Goal: Task Accomplishment & Management: Complete application form

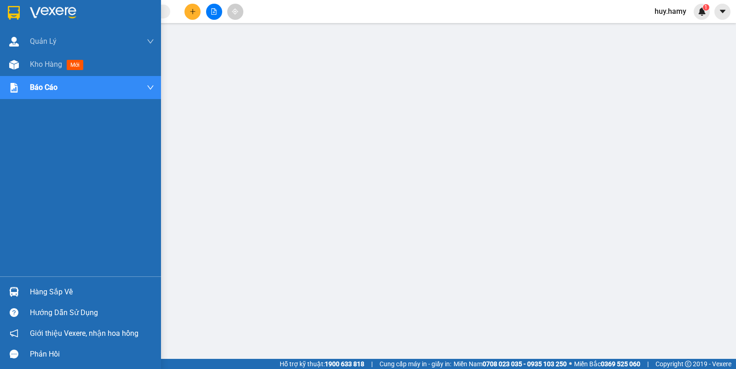
drag, startPoint x: 42, startPoint y: 293, endPoint x: 101, endPoint y: 301, distance: 59.5
click at [44, 293] on div "Hàng sắp về" at bounding box center [92, 292] width 124 height 14
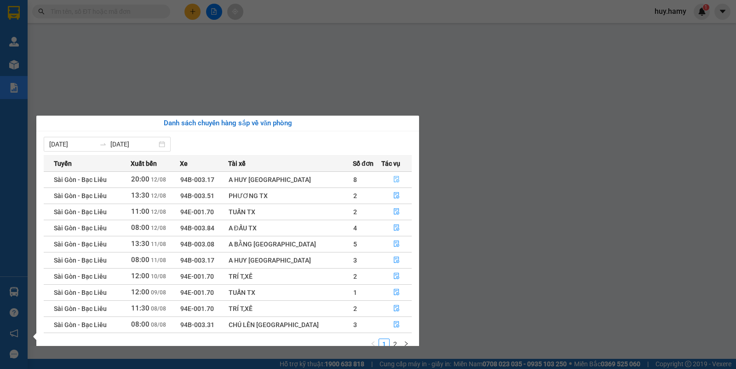
click at [396, 179] on button "button" at bounding box center [396, 179] width 29 height 15
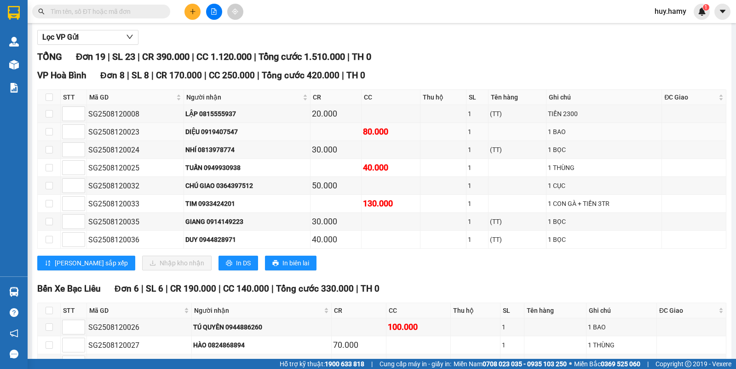
scroll to position [115, 0]
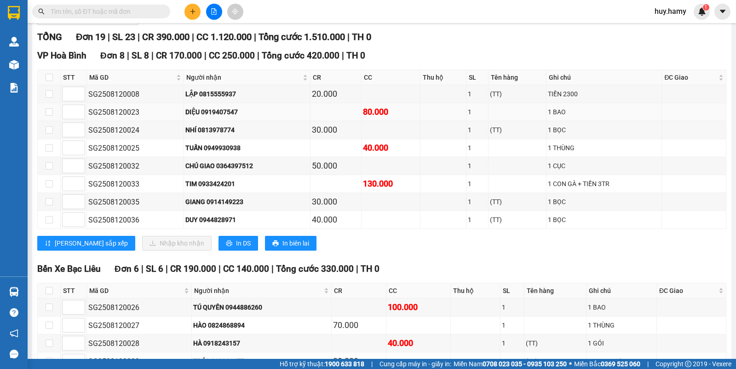
click at [54, 121] on td at bounding box center [49, 112] width 23 height 18
click at [51, 116] on input "checkbox" at bounding box center [49, 111] width 7 height 7
checkbox input "true"
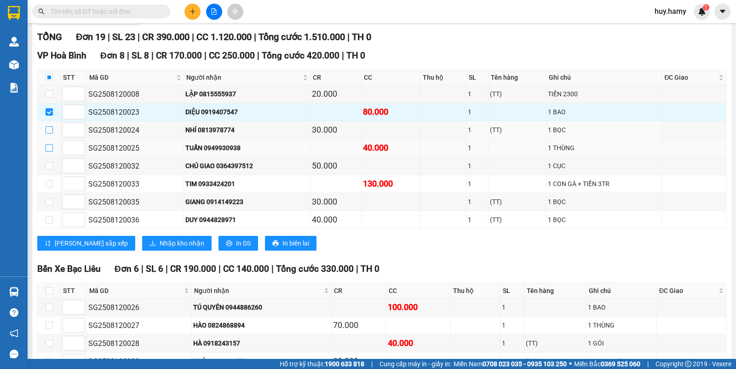
drag, startPoint x: 49, startPoint y: 141, endPoint x: 47, endPoint y: 156, distance: 15.4
click at [49, 135] on label at bounding box center [49, 130] width 7 height 10
click at [49, 133] on input "checkbox" at bounding box center [49, 129] width 7 height 7
checkbox input "true"
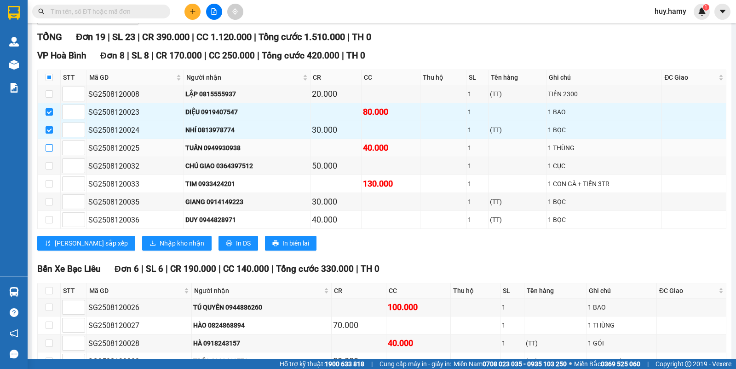
click at [47, 151] on input "checkbox" at bounding box center [49, 147] width 7 height 7
checkbox input "true"
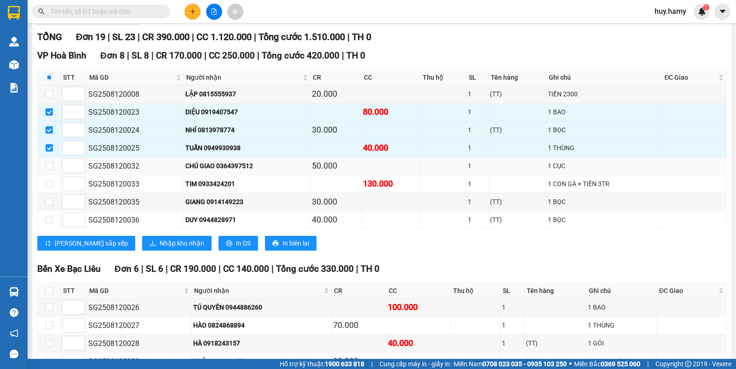
click at [44, 173] on td at bounding box center [49, 166] width 23 height 18
click at [51, 169] on input "checkbox" at bounding box center [49, 165] width 7 height 7
checkbox input "true"
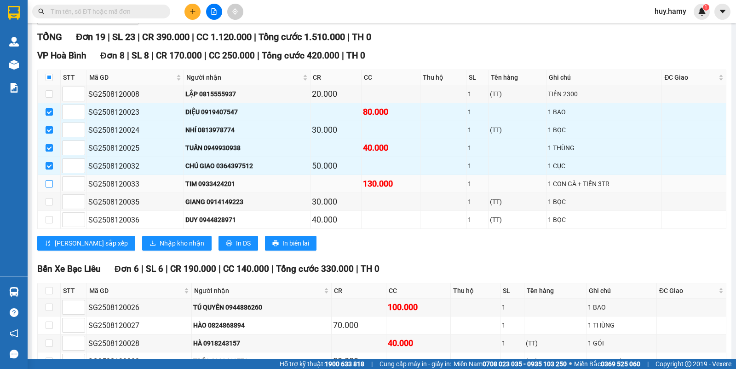
click at [49, 187] on input "checkbox" at bounding box center [49, 183] width 7 height 7
checkbox input "true"
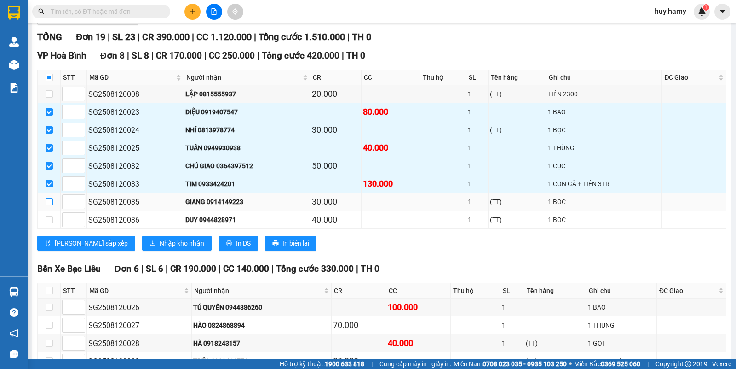
click at [49, 205] on input "checkbox" at bounding box center [49, 201] width 7 height 7
checkbox input "true"
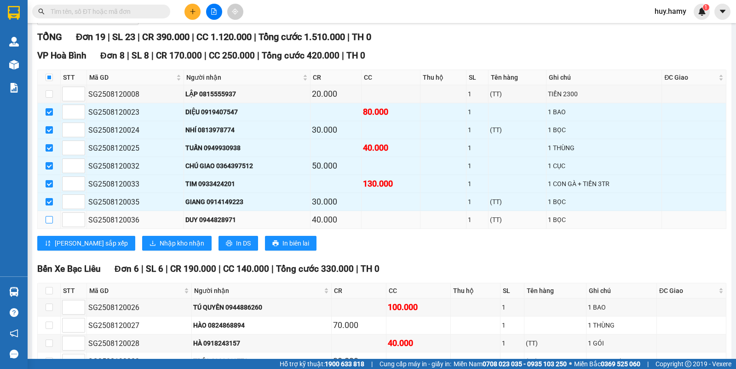
click at [46, 223] on input "checkbox" at bounding box center [49, 219] width 7 height 7
checkbox input "true"
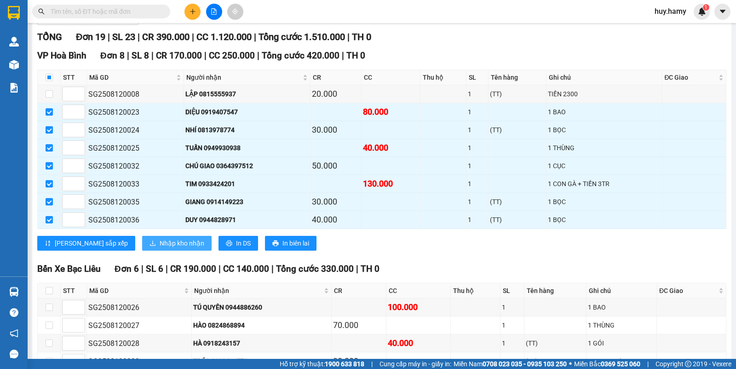
click at [160, 248] on span "Nhập kho nhận" at bounding box center [182, 243] width 45 height 10
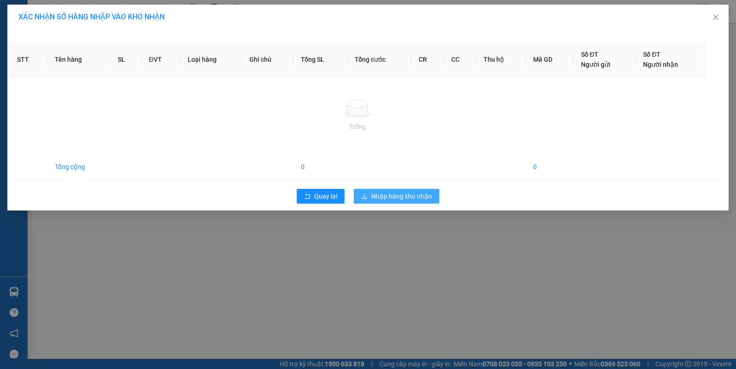
click at [403, 190] on button "Nhập hàng kho nhận" at bounding box center [397, 196] width 86 height 15
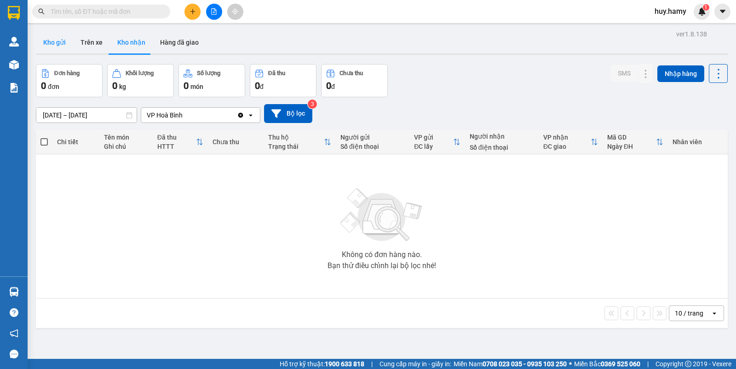
drag, startPoint x: 60, startPoint y: 41, endPoint x: 60, endPoint y: 48, distance: 6.9
click at [60, 44] on button "Kho gửi" at bounding box center [54, 42] width 37 height 22
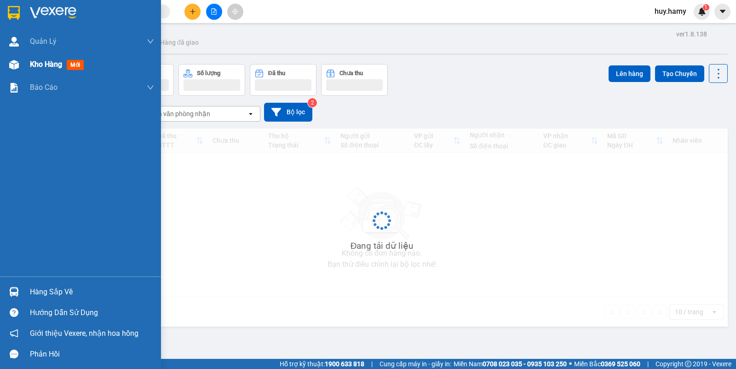
click at [43, 65] on span "Kho hàng" at bounding box center [46, 64] width 32 height 9
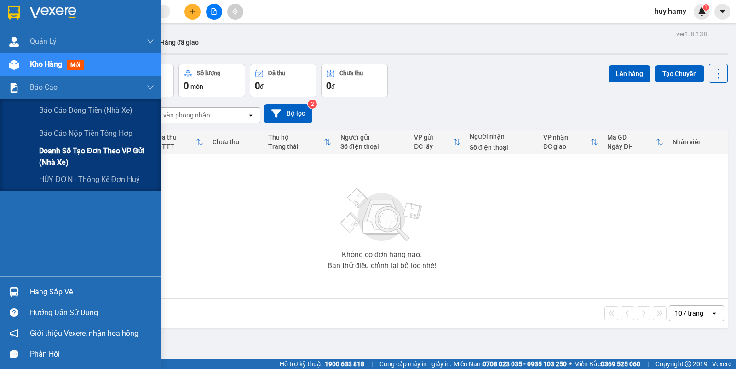
click at [66, 146] on span "Doanh số tạo đơn theo VP gửi (nhà xe)" at bounding box center [96, 156] width 115 height 23
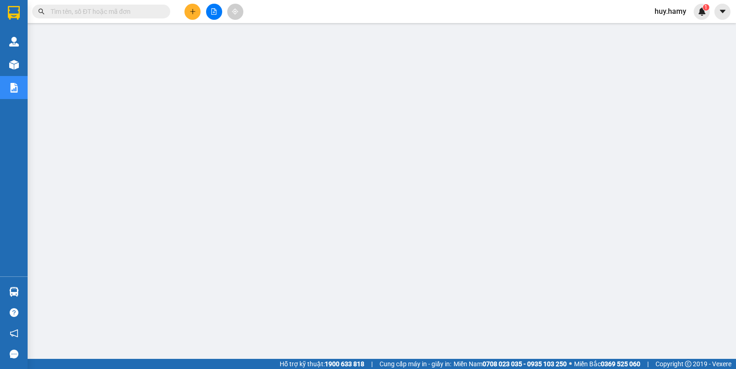
click at [82, 13] on input "text" at bounding box center [105, 11] width 109 height 10
paste input "0933424201"
type input "0"
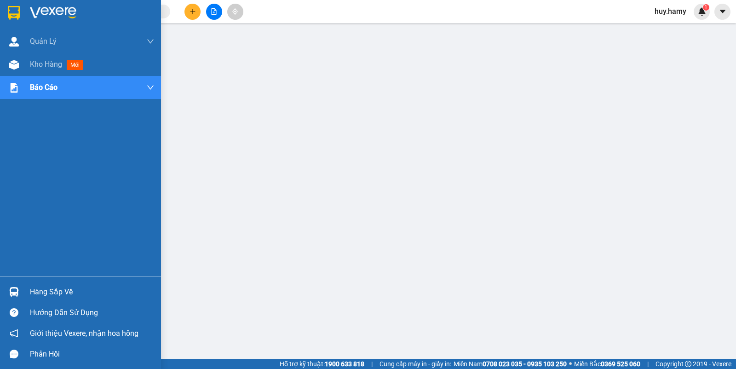
click at [39, 298] on div "Hàng sắp về" at bounding box center [80, 291] width 161 height 21
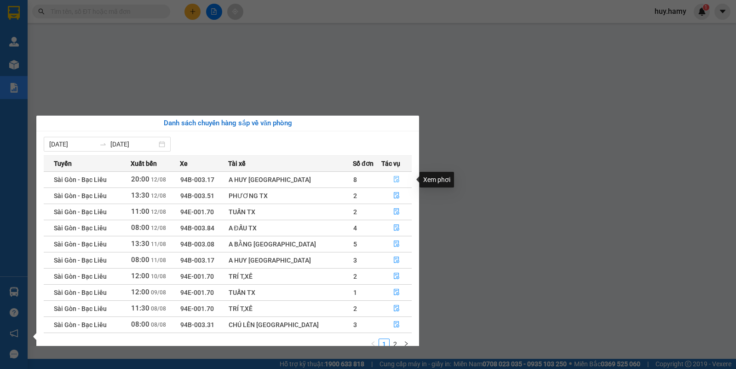
click at [394, 180] on icon "file-done" at bounding box center [396, 179] width 6 height 6
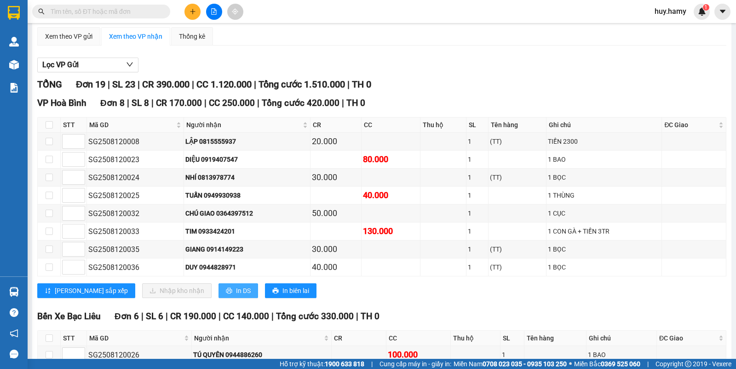
scroll to position [58, 0]
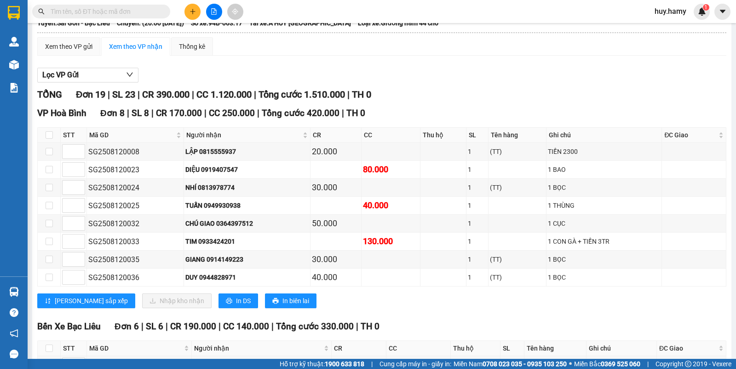
click at [191, 15] on button at bounding box center [193, 12] width 16 height 16
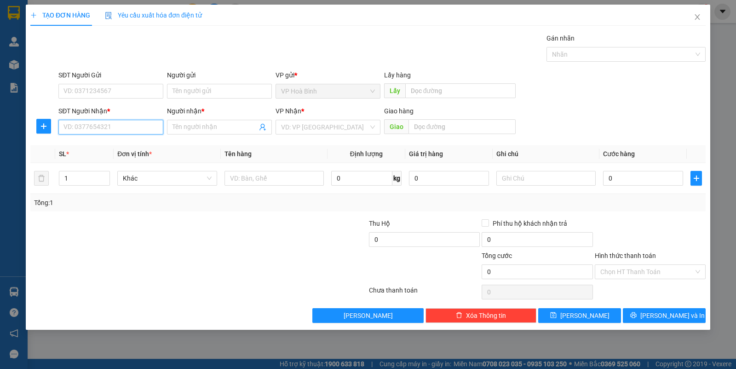
click at [105, 121] on input "SĐT Người Nhận *" at bounding box center [110, 127] width 105 height 15
type input "0918239988"
click at [194, 128] on input "Người nhận *" at bounding box center [215, 127] width 85 height 10
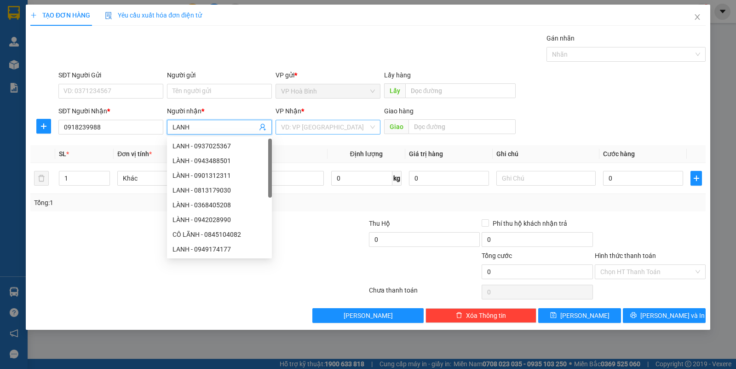
type input "LANH"
click at [316, 129] on input "search" at bounding box center [324, 127] width 87 height 14
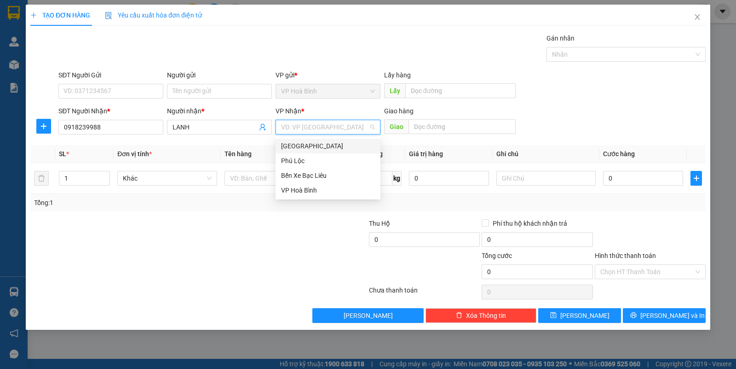
click at [311, 141] on div "[GEOGRAPHIC_DATA]" at bounding box center [328, 146] width 94 height 10
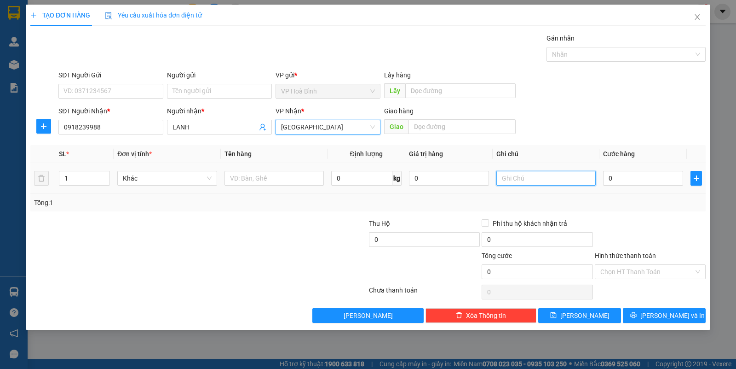
click at [522, 178] on input "text" at bounding box center [546, 178] width 99 height 15
type input "GIỎ"
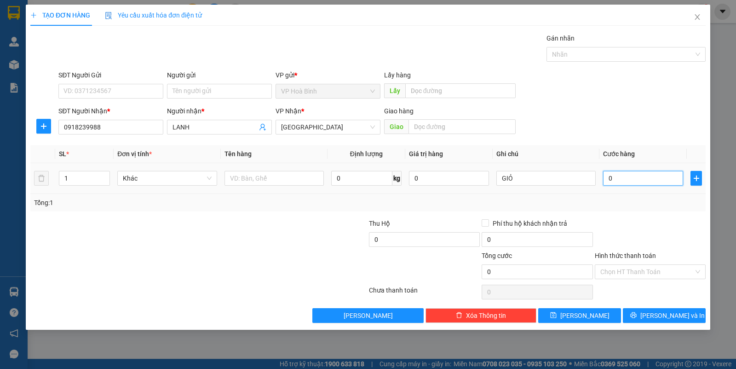
click at [613, 182] on input "0" at bounding box center [643, 178] width 80 height 15
click at [456, 125] on input "text" at bounding box center [463, 126] width 108 height 15
type input "V LONG"
click at [612, 175] on input "0" at bounding box center [643, 178] width 80 height 15
type input "6"
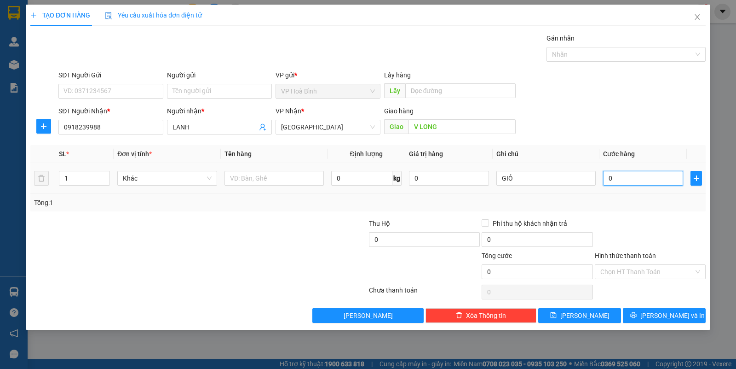
type input "6"
type input "60"
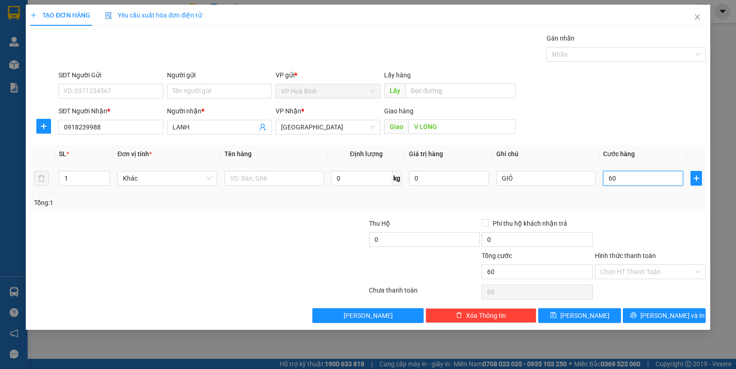
type input "600"
type input "6.000"
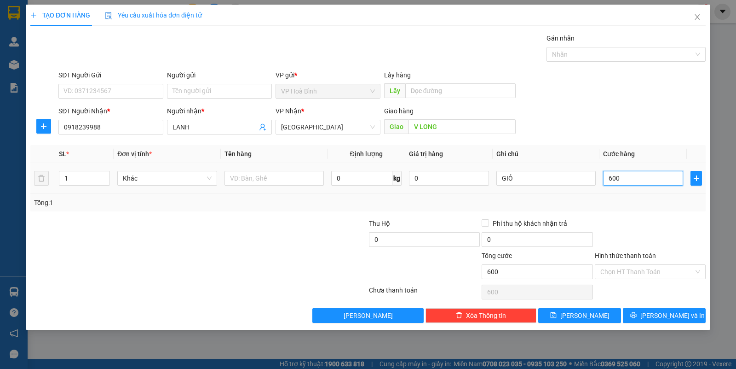
type input "6.000"
type input "60.000"
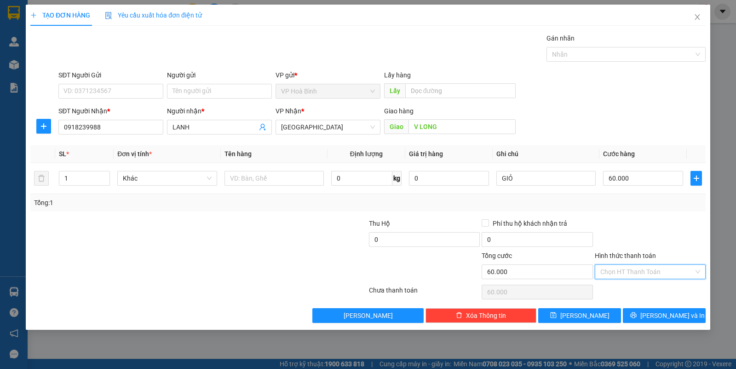
click at [626, 269] on input "Hình thức thanh toán" at bounding box center [647, 272] width 93 height 14
drag, startPoint x: 622, startPoint y: 288, endPoint x: 637, endPoint y: 316, distance: 32.5
click at [624, 295] on div "Tại văn phòng" at bounding box center [651, 291] width 100 height 10
type input "0"
click at [643, 318] on button "[PERSON_NAME] và In" at bounding box center [664, 315] width 83 height 15
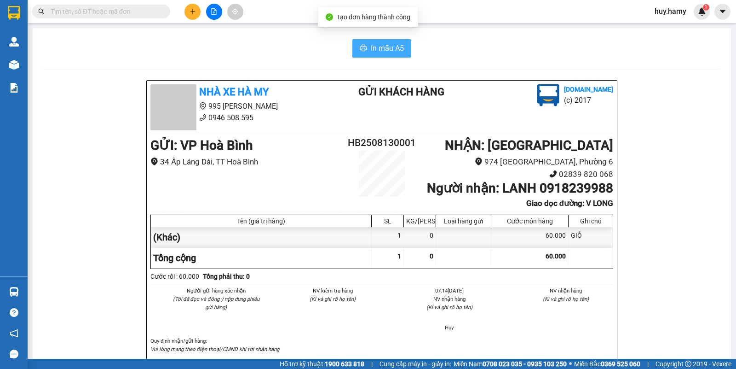
click at [387, 48] on span "In mẫu A5" at bounding box center [387, 48] width 33 height 12
click at [186, 14] on button at bounding box center [193, 12] width 16 height 16
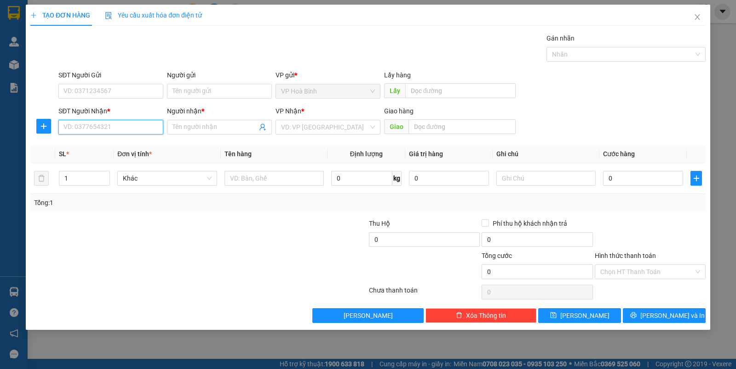
click at [140, 125] on input "SĐT Người Nhận *" at bounding box center [110, 127] width 105 height 15
click at [84, 143] on div "0937060636 - Ý" at bounding box center [111, 146] width 94 height 10
type input "0937060636"
type input "Ý"
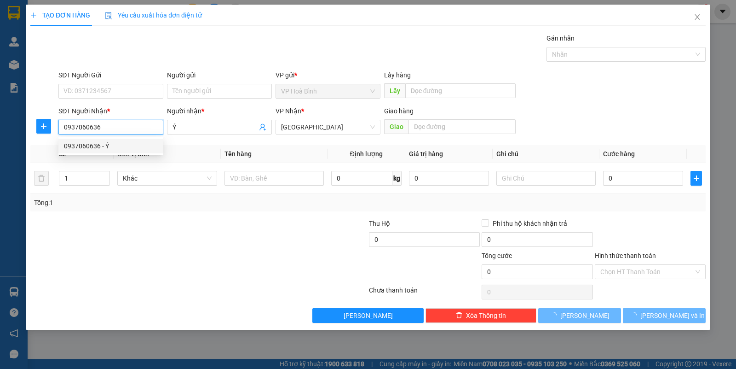
type input "50.000"
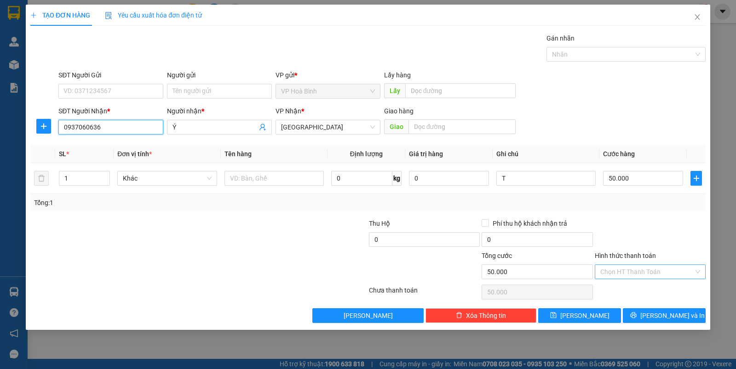
type input "0937060636"
click at [635, 270] on input "Hình thức thanh toán" at bounding box center [647, 272] width 93 height 14
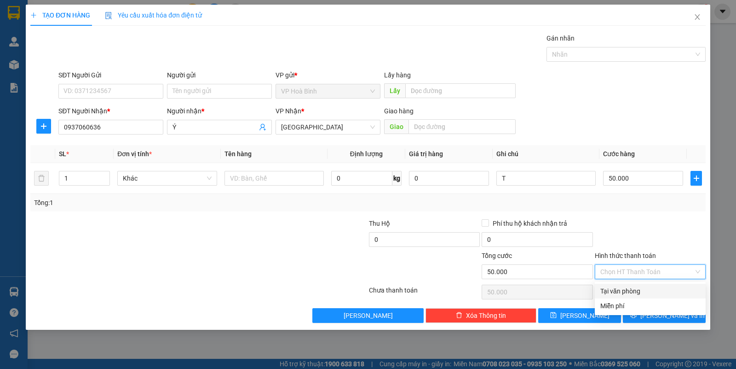
click at [635, 286] on div "Tại văn phòng" at bounding box center [651, 291] width 100 height 10
type input "0"
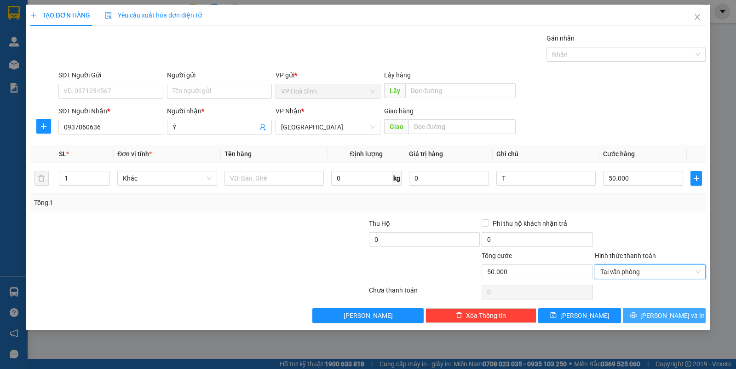
click at [653, 312] on button "[PERSON_NAME] và In" at bounding box center [664, 315] width 83 height 15
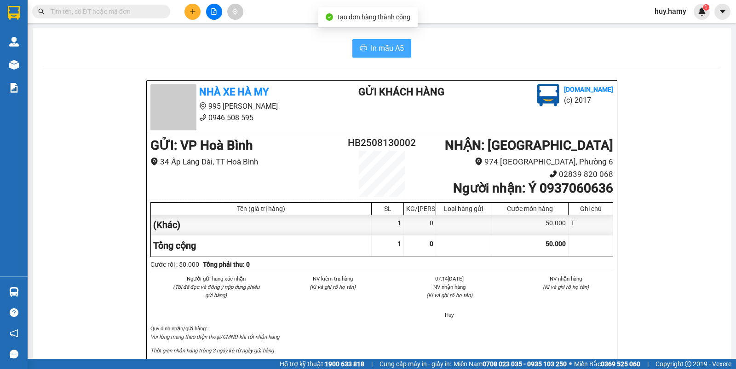
click at [378, 51] on span "In mẫu A5" at bounding box center [387, 48] width 33 height 12
click at [195, 10] on icon "plus" at bounding box center [193, 11] width 6 height 6
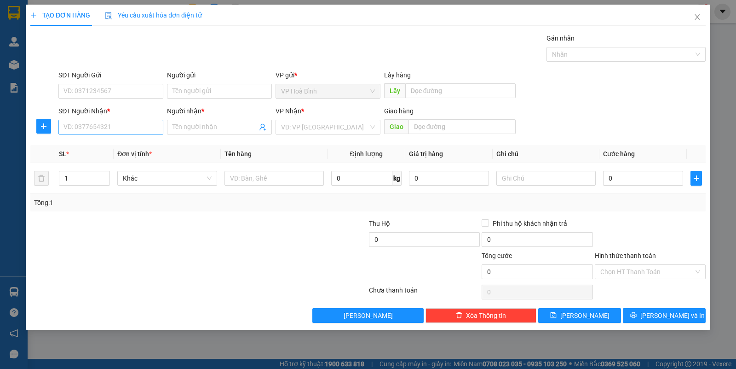
click at [102, 135] on div "SĐT Người Nhận * VD: 0377654321" at bounding box center [110, 122] width 105 height 32
click at [103, 133] on input "SĐT Người Nhận *" at bounding box center [110, 127] width 105 height 15
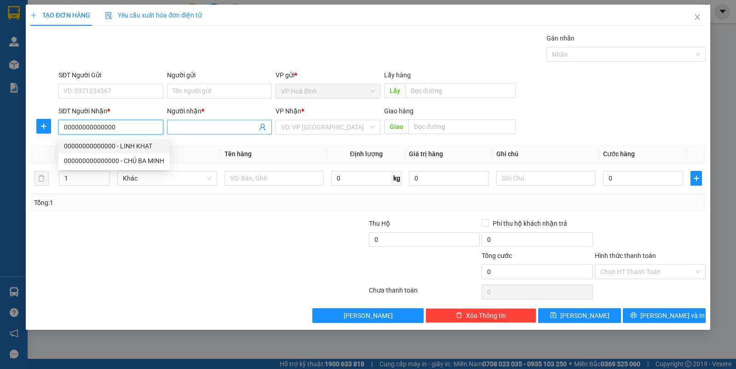
type input "00000000000000"
click at [178, 124] on input "Người nhận *" at bounding box center [215, 127] width 85 height 10
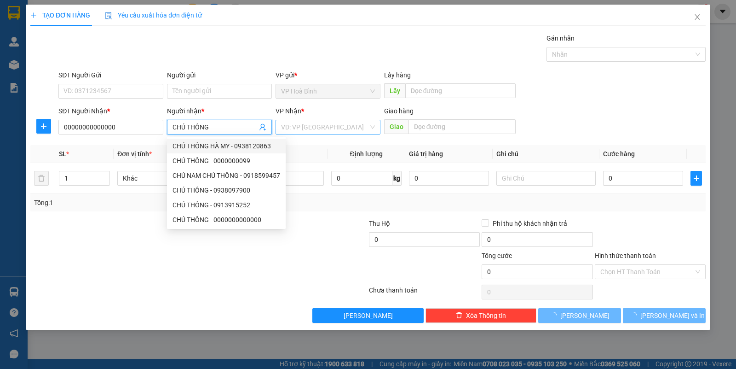
type input "CHÚ THÔNG"
click at [349, 126] on input "search" at bounding box center [324, 127] width 87 height 14
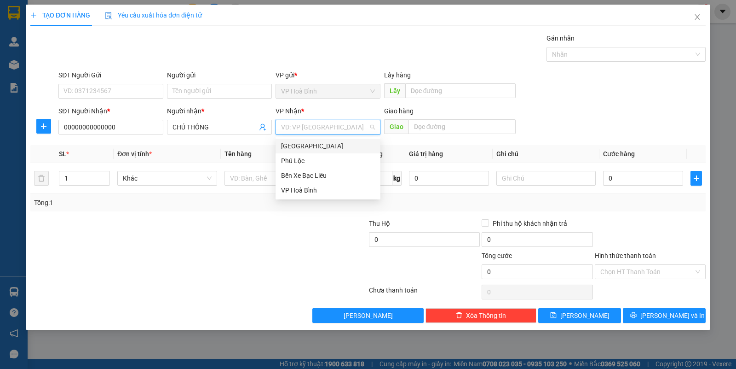
click at [327, 142] on div "[GEOGRAPHIC_DATA]" at bounding box center [328, 146] width 94 height 10
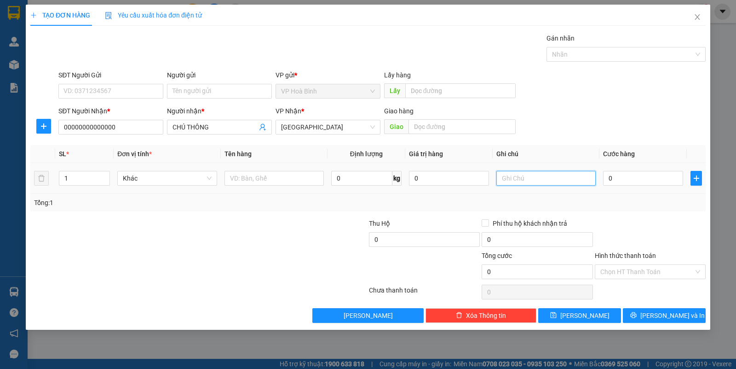
click at [525, 178] on input "text" at bounding box center [546, 178] width 99 height 15
type input "CAN"
click at [618, 174] on input "0" at bounding box center [643, 178] width 80 height 15
click at [644, 274] on input "Hình thức thanh toán" at bounding box center [647, 272] width 93 height 14
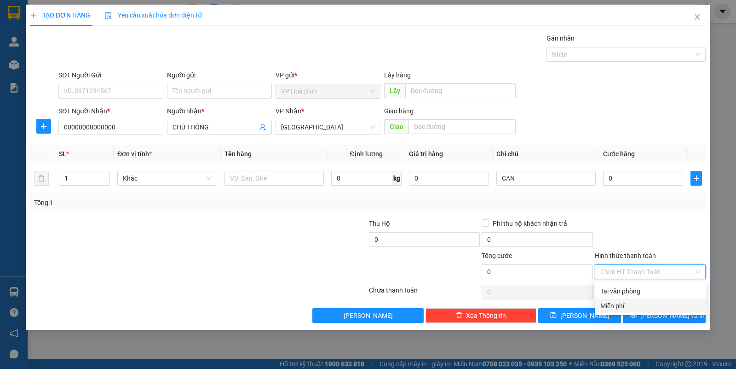
click at [615, 305] on div "Miễn phí" at bounding box center [651, 306] width 100 height 10
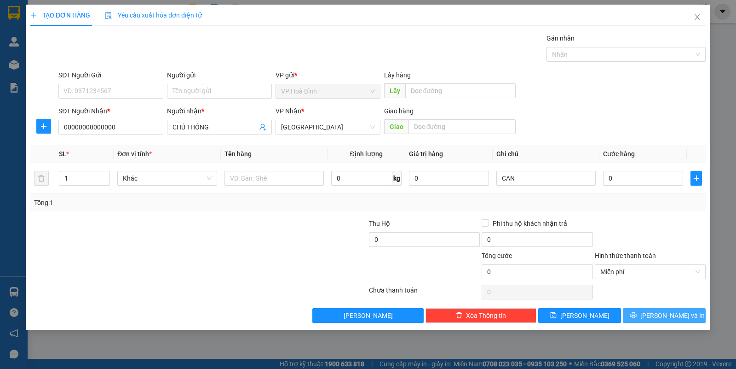
click at [661, 316] on span "[PERSON_NAME] và In" at bounding box center [673, 315] width 64 height 10
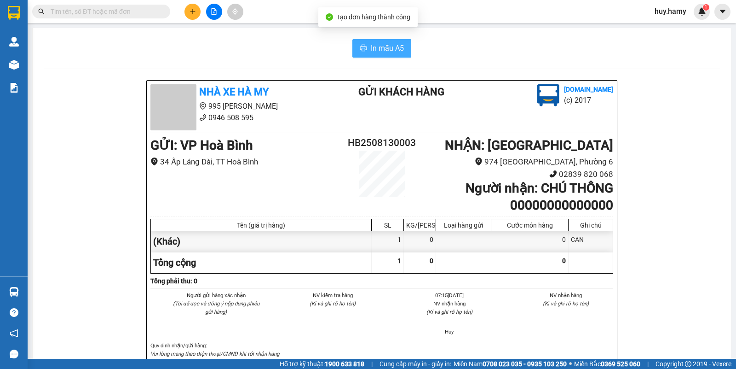
click at [388, 52] on span "In mẫu A5" at bounding box center [387, 48] width 33 height 12
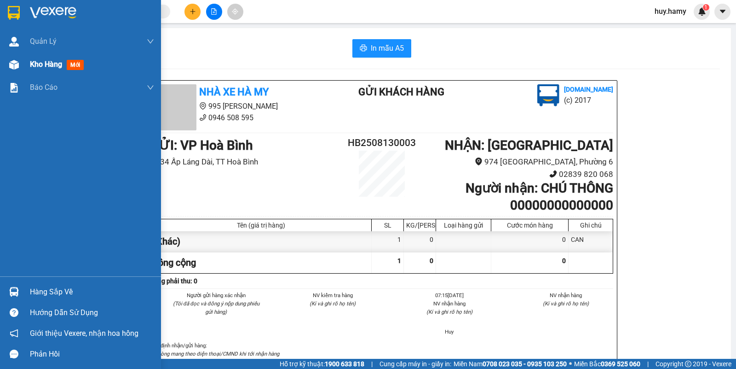
click at [40, 64] on span "Kho hàng" at bounding box center [46, 64] width 32 height 9
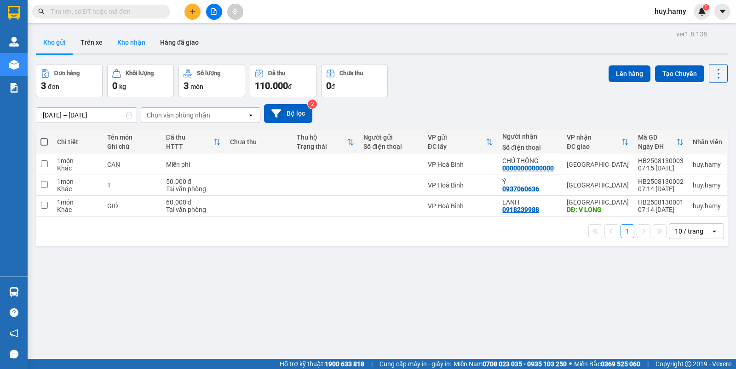
click at [129, 36] on button "Kho nhận" at bounding box center [131, 42] width 43 height 22
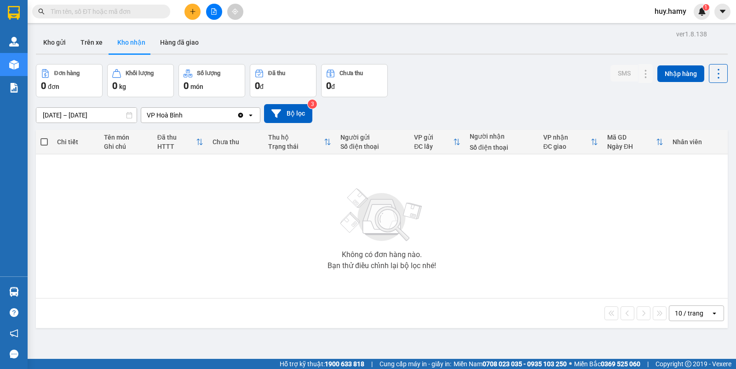
click at [137, 42] on button "Kho nhận" at bounding box center [131, 42] width 43 height 22
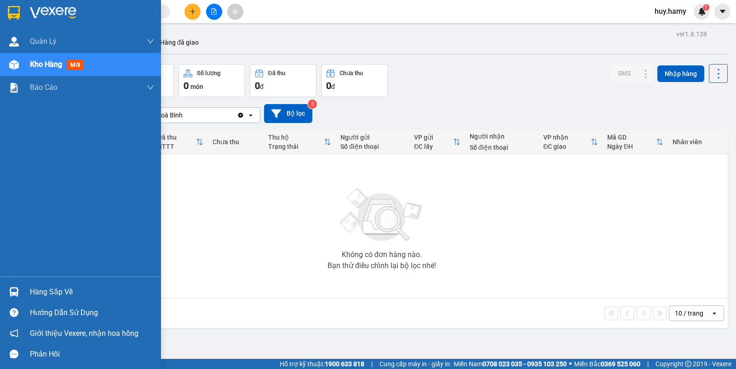
click at [33, 292] on div "Hàng sắp về" at bounding box center [92, 292] width 124 height 14
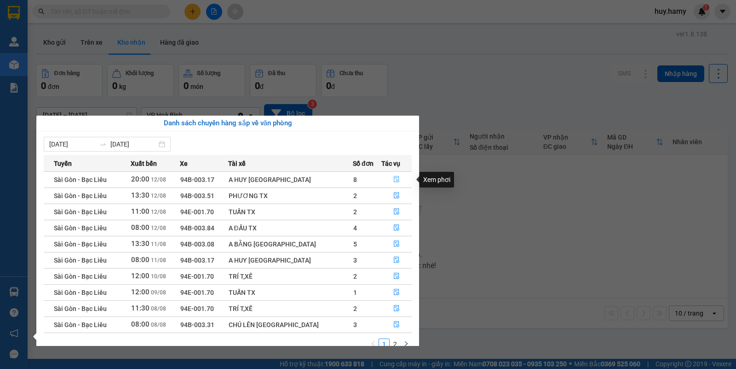
click at [390, 173] on button "button" at bounding box center [396, 179] width 29 height 15
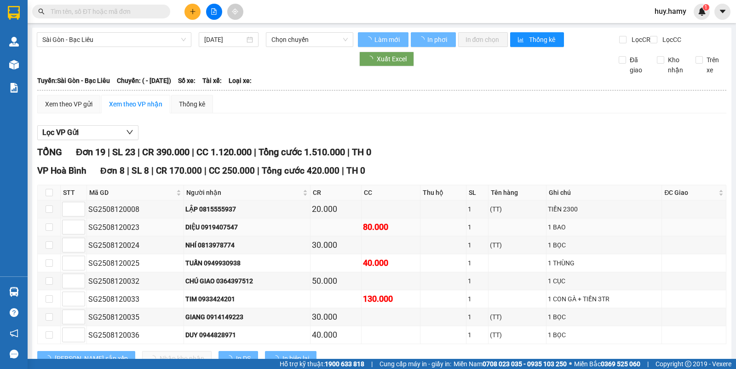
type input "[DATE]"
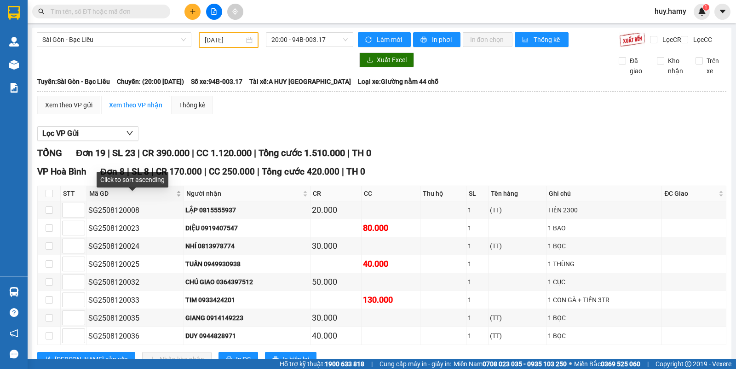
scroll to position [58, 0]
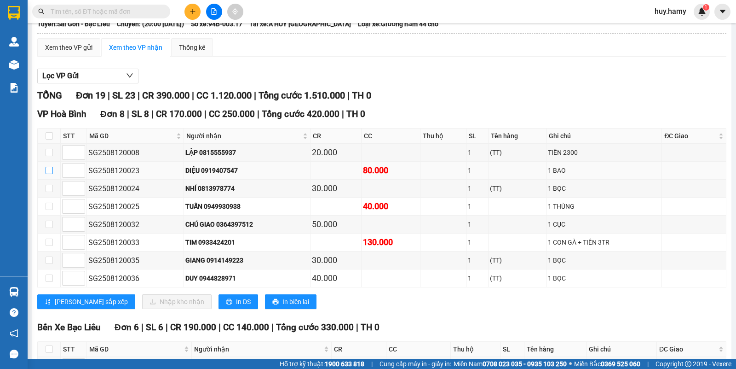
click at [47, 174] on input "checkbox" at bounding box center [49, 170] width 7 height 7
checkbox input "true"
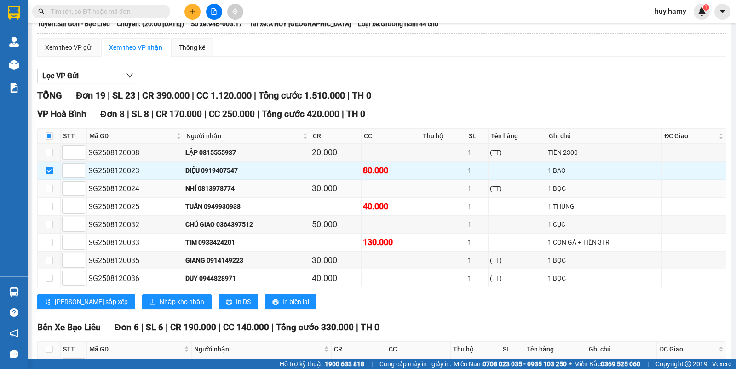
drag, startPoint x: 54, startPoint y: 197, endPoint x: 46, endPoint y: 204, distance: 10.1
click at [53, 197] on td at bounding box center [49, 188] width 23 height 18
click at [50, 192] on input "checkbox" at bounding box center [49, 188] width 7 height 7
checkbox input "true"
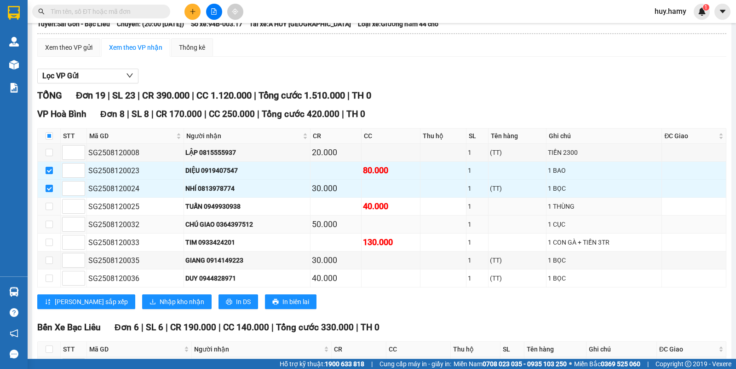
drag, startPoint x: 49, startPoint y: 210, endPoint x: 46, endPoint y: 225, distance: 15.9
click at [49, 211] on label at bounding box center [49, 206] width 7 height 10
click at [48, 210] on input "checkbox" at bounding box center [49, 205] width 7 height 7
checkbox input "true"
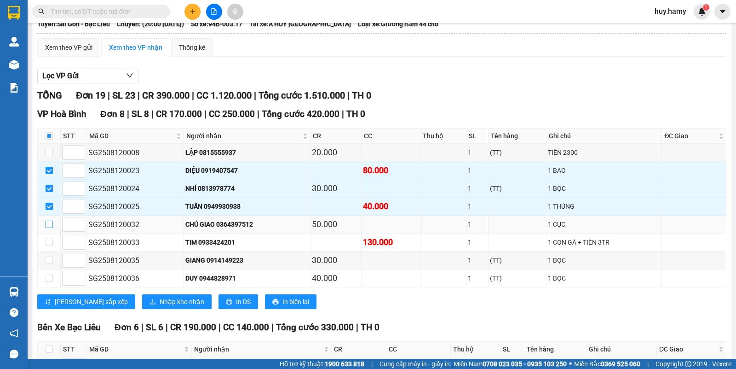
click at [49, 228] on input "checkbox" at bounding box center [49, 223] width 7 height 7
checkbox input "true"
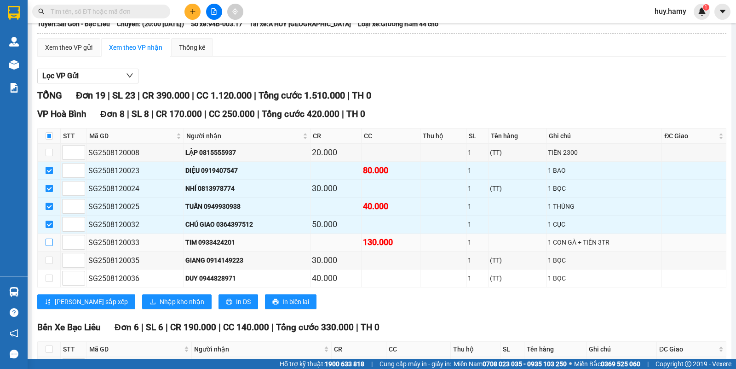
click at [49, 246] on input "checkbox" at bounding box center [49, 241] width 7 height 7
checkbox input "true"
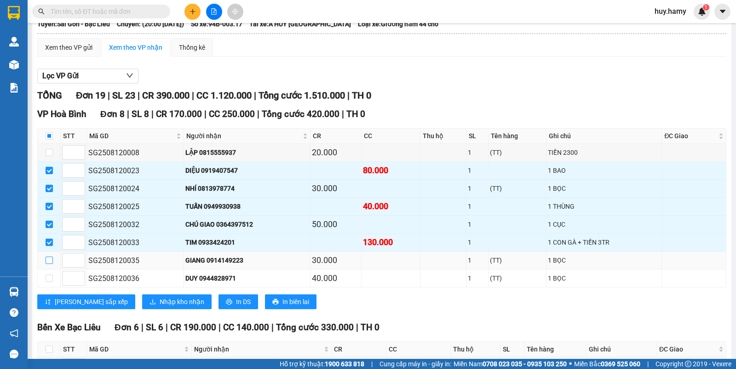
click at [50, 264] on input "checkbox" at bounding box center [49, 259] width 7 height 7
checkbox input "true"
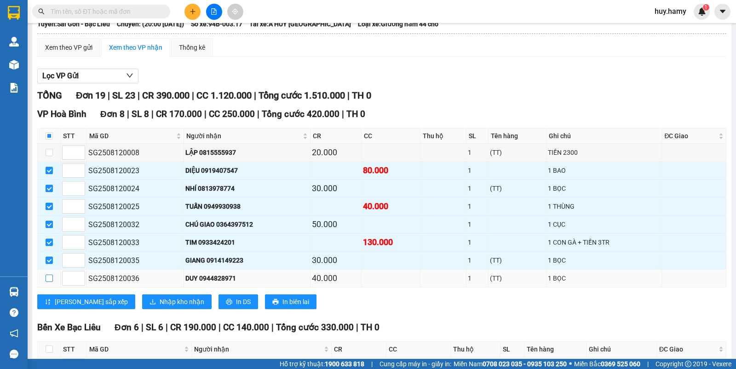
click at [51, 282] on input "checkbox" at bounding box center [49, 277] width 7 height 7
checkbox input "true"
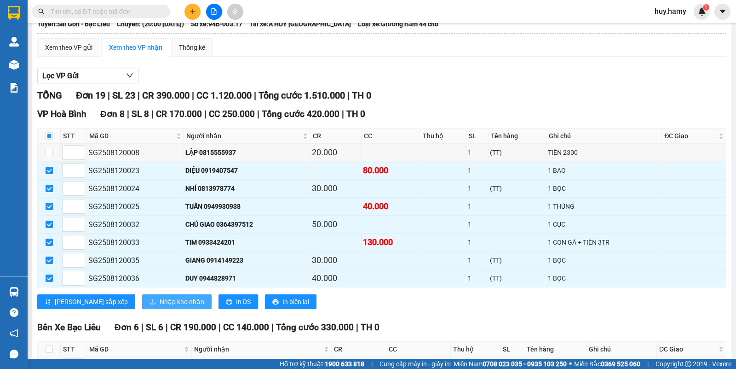
click at [160, 306] on span "Nhập kho nhận" at bounding box center [182, 301] width 45 height 10
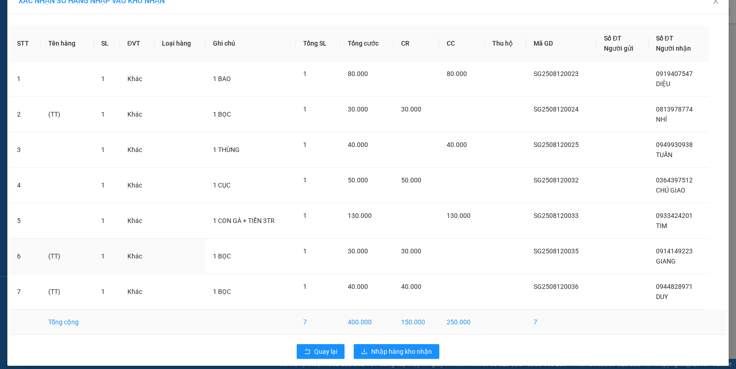
scroll to position [24, 0]
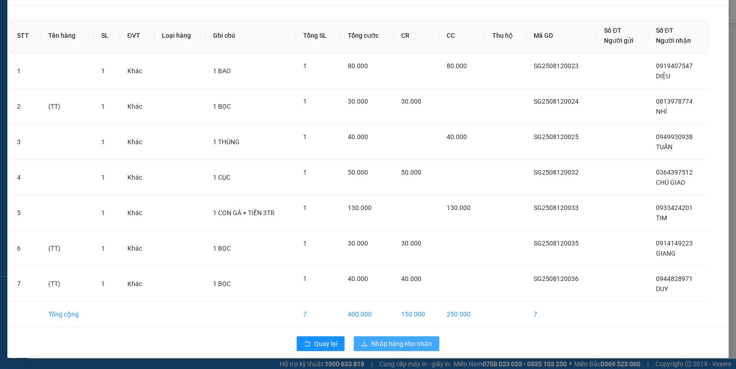
click at [403, 350] on button "Nhập hàng kho nhận" at bounding box center [397, 343] width 86 height 15
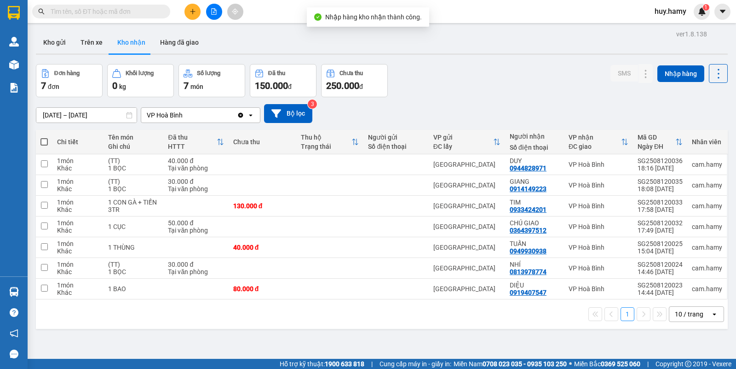
click at [47, 141] on span at bounding box center [43, 141] width 7 height 7
click at [44, 137] on input "checkbox" at bounding box center [44, 137] width 0 height 0
checkbox input "true"
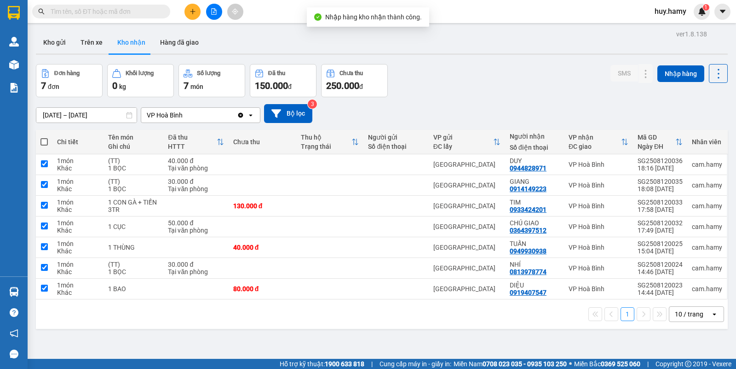
checkbox input "true"
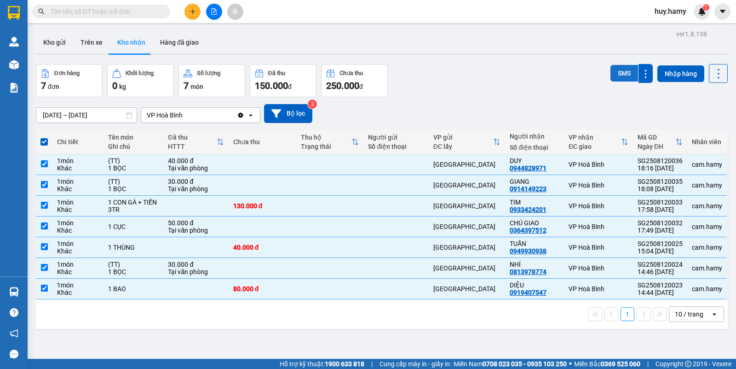
click at [615, 72] on button "SMS" at bounding box center [625, 73] width 28 height 17
click at [41, 138] on span at bounding box center [43, 141] width 7 height 7
click at [44, 137] on input "checkbox" at bounding box center [44, 137] width 0 height 0
checkbox input "false"
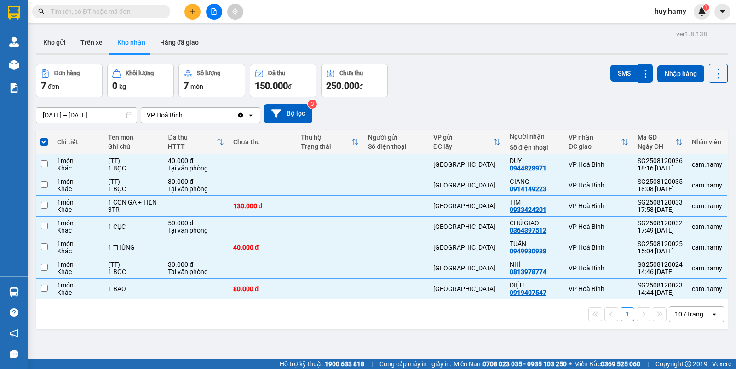
checkbox input "false"
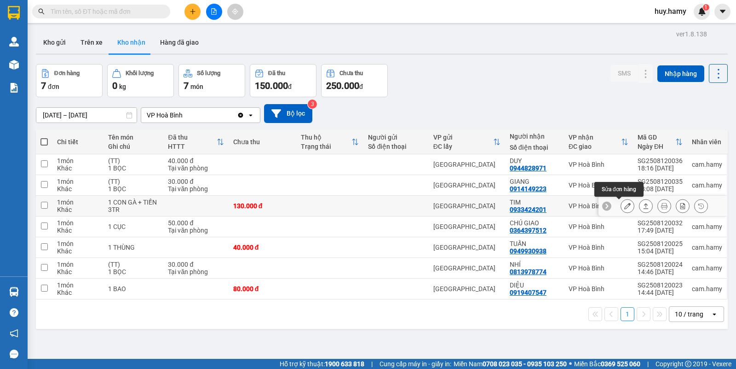
click at [624, 208] on icon at bounding box center [627, 205] width 6 height 6
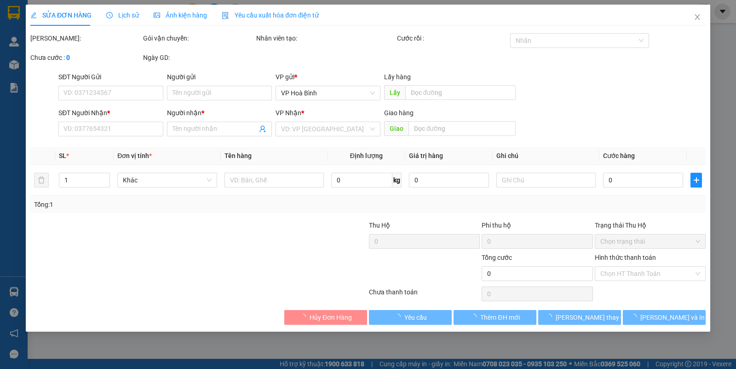
type input "0933424201"
type input "TIM"
type input "130.000"
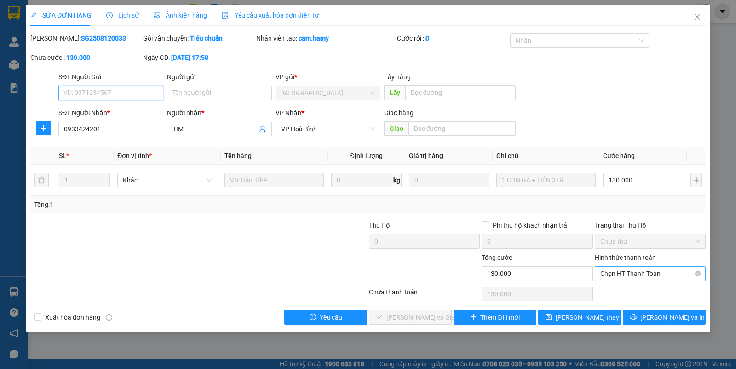
click at [635, 275] on span "Chọn HT Thanh Toán" at bounding box center [651, 273] width 100 height 14
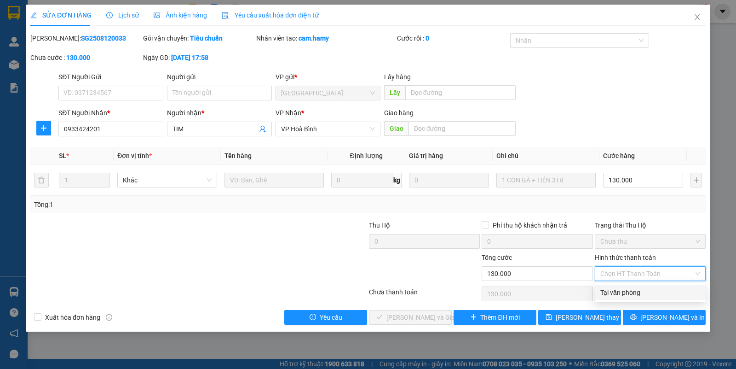
click at [631, 287] on div "Tại văn phòng" at bounding box center [651, 292] width 100 height 10
type input "0"
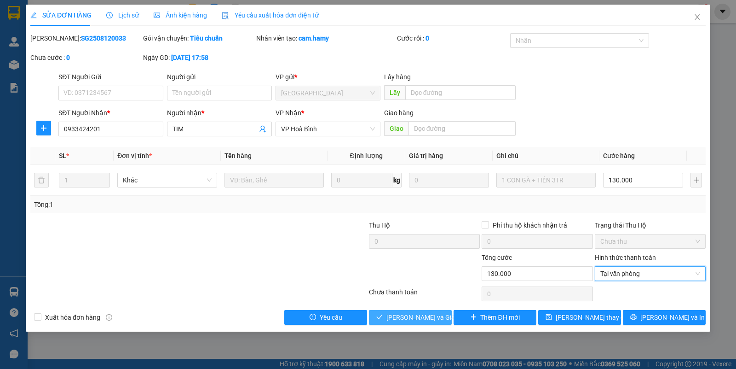
click at [427, 314] on span "[PERSON_NAME] và Giao hàng" at bounding box center [431, 317] width 88 height 10
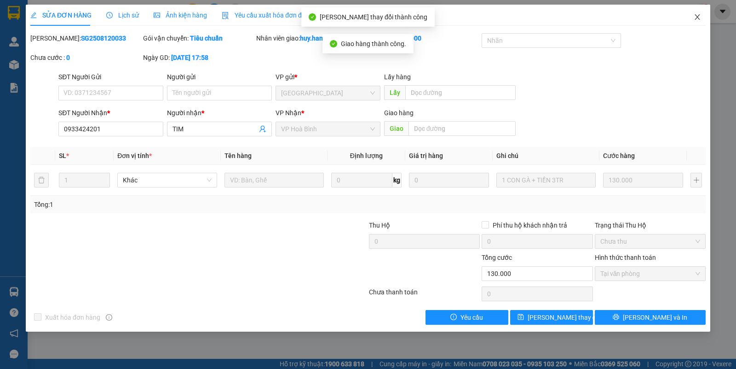
click at [700, 19] on icon "close" at bounding box center [697, 16] width 7 height 7
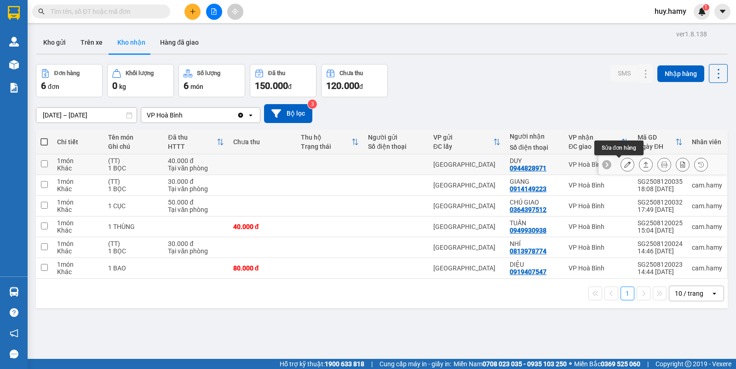
click at [621, 168] on button at bounding box center [627, 164] width 13 height 16
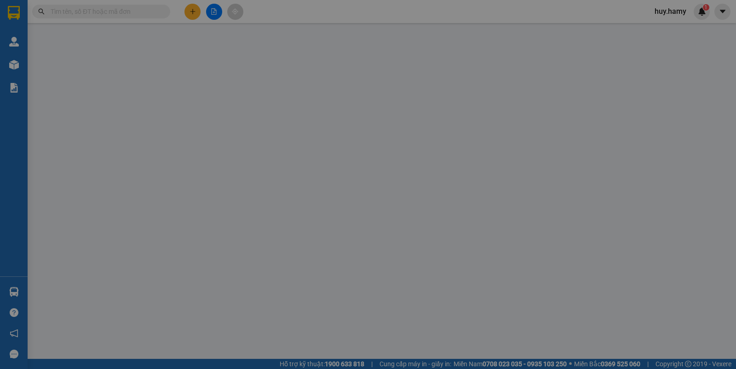
type input "0944828971"
type input "DUY"
type input "40.000"
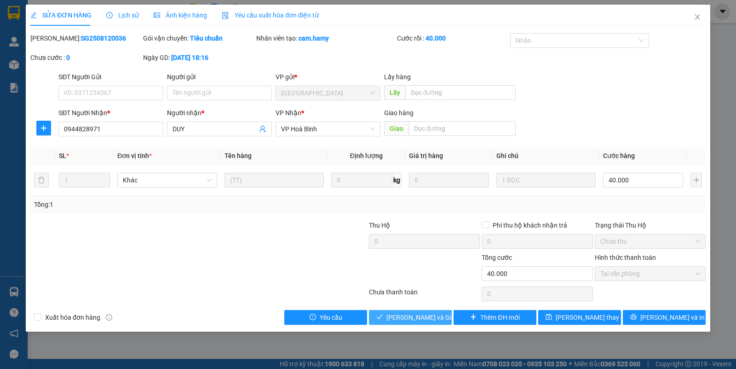
click at [417, 318] on span "[PERSON_NAME] và Giao hàng" at bounding box center [431, 317] width 88 height 10
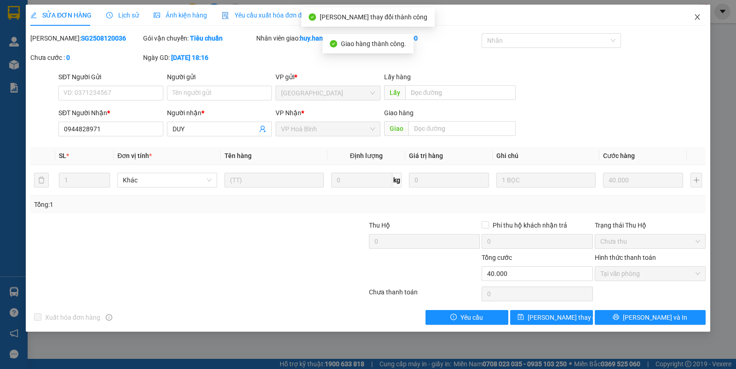
click at [697, 20] on icon "close" at bounding box center [697, 16] width 7 height 7
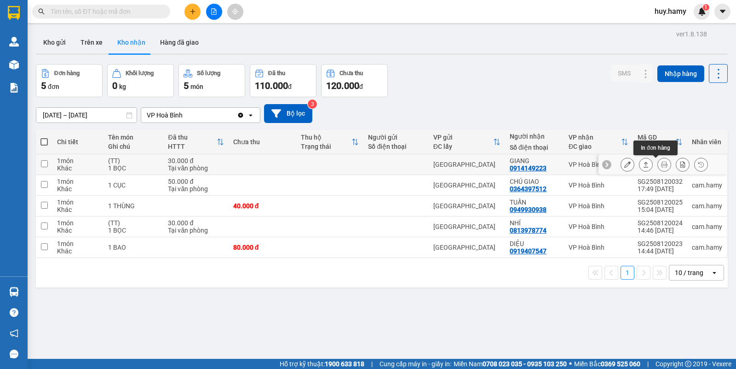
click at [658, 166] on button at bounding box center [664, 164] width 13 height 16
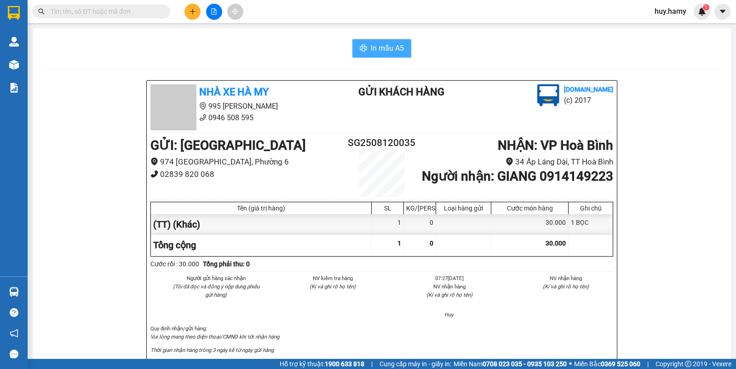
click at [371, 49] on span "In mẫu A5" at bounding box center [387, 48] width 33 height 12
click at [371, 46] on span "In mẫu A5" at bounding box center [387, 48] width 33 height 12
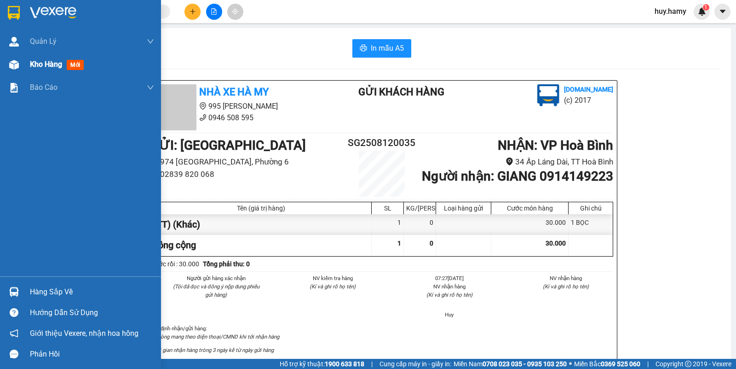
click at [38, 61] on span "Kho hàng" at bounding box center [46, 64] width 32 height 9
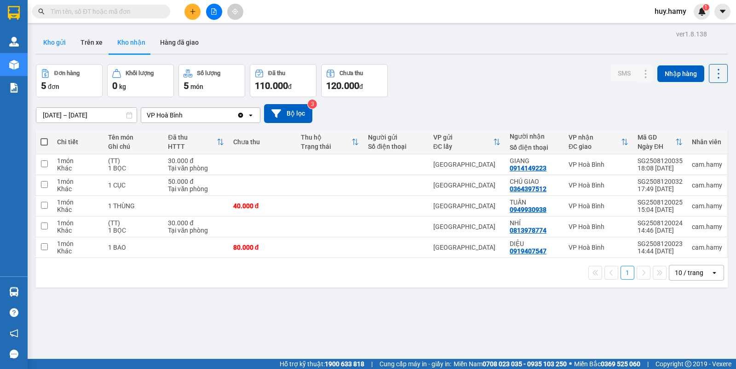
click at [53, 44] on button "Kho gửi" at bounding box center [54, 42] width 37 height 22
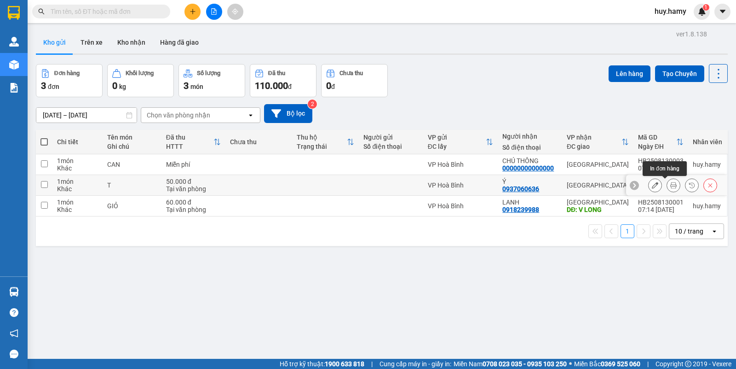
click at [671, 183] on icon at bounding box center [674, 185] width 6 height 6
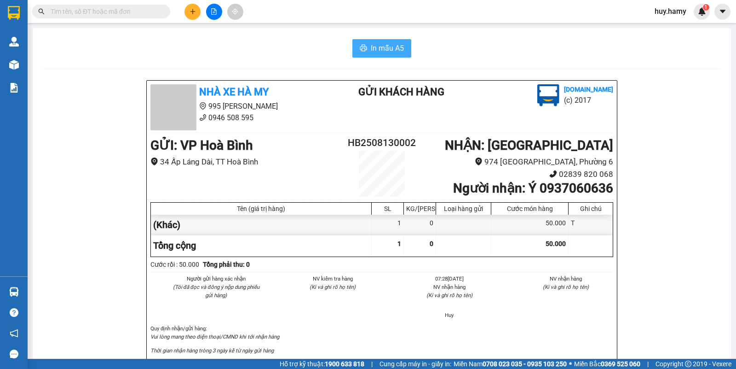
click at [377, 47] on span "In mẫu A5" at bounding box center [387, 48] width 33 height 12
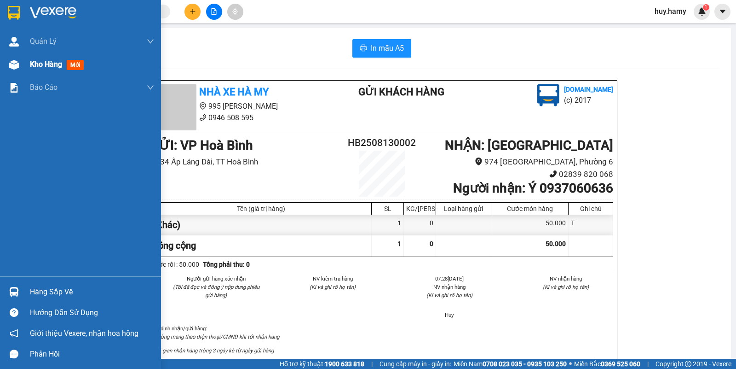
click at [37, 63] on span "Kho hàng" at bounding box center [46, 64] width 32 height 9
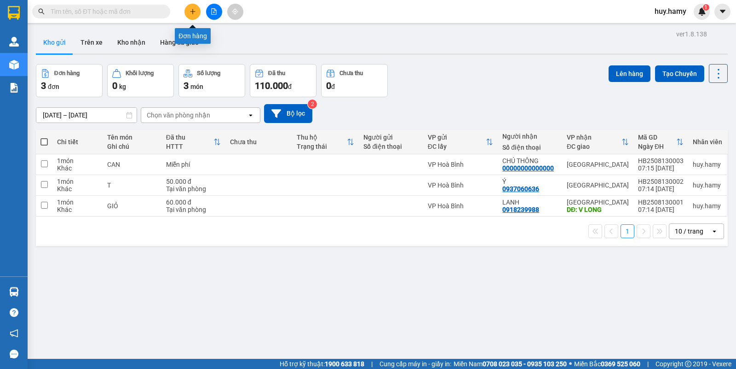
click at [190, 9] on icon "plus" at bounding box center [193, 11] width 6 height 6
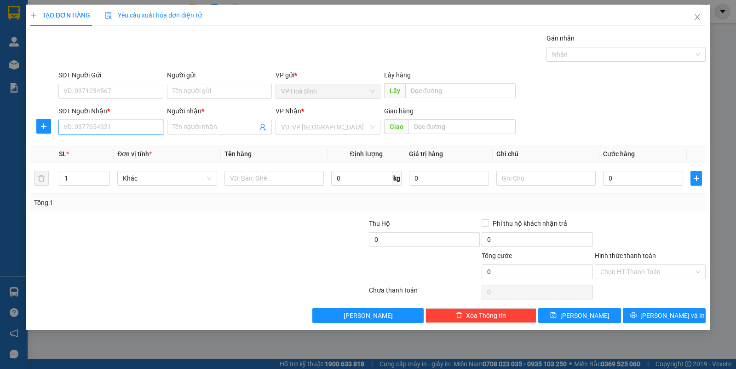
click at [136, 129] on input "SĐT Người Nhận *" at bounding box center [110, 127] width 105 height 15
type input "0796864356"
click at [113, 144] on div "0796864356 - CHI" at bounding box center [111, 146] width 94 height 10
type input "CHI"
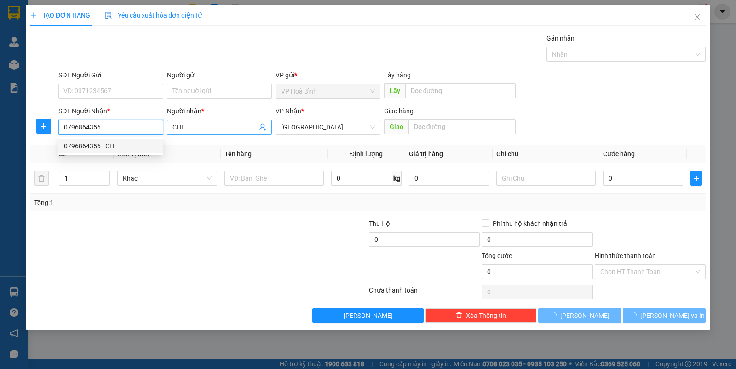
type input "100.000"
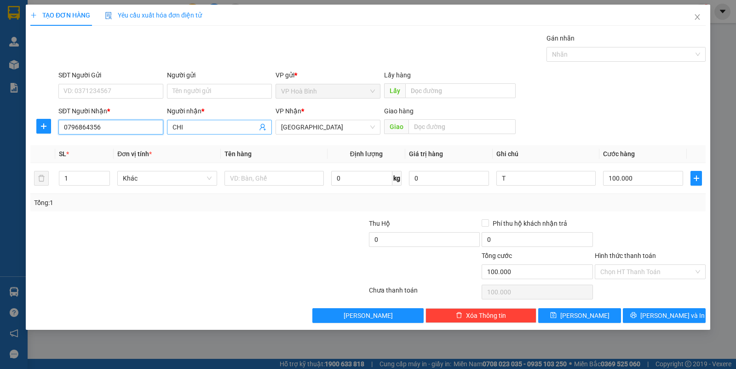
type input "0796864356"
drag, startPoint x: 205, startPoint y: 126, endPoint x: 169, endPoint y: 133, distance: 37.2
click at [169, 133] on span "CHI" at bounding box center [219, 127] width 105 height 15
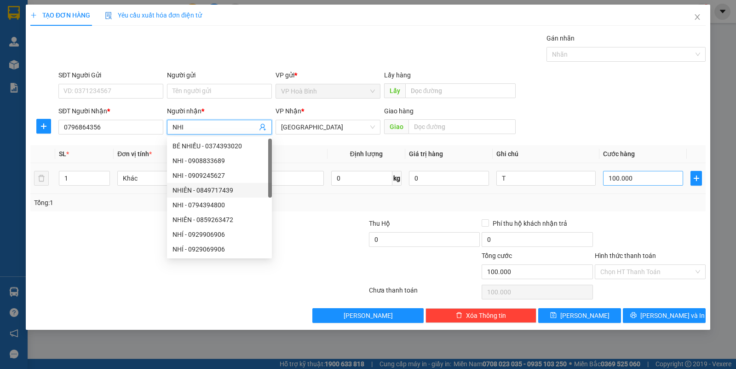
type input "NHI"
click at [641, 178] on input "100.000" at bounding box center [643, 178] width 80 height 15
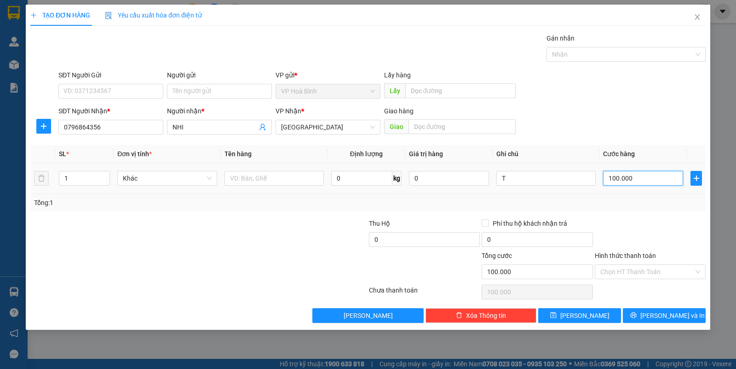
type input "7"
type input "70"
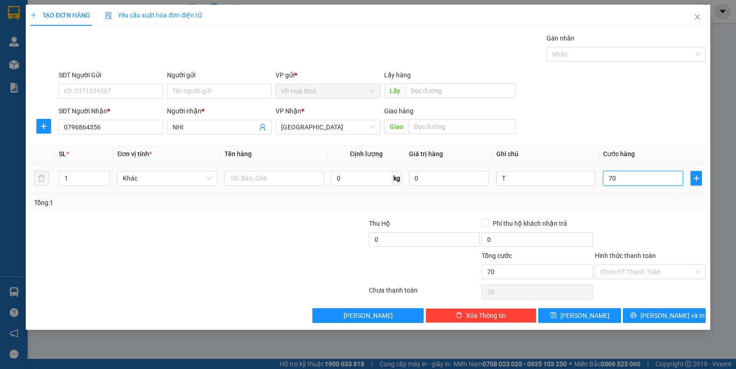
type input "700"
type input "7.000"
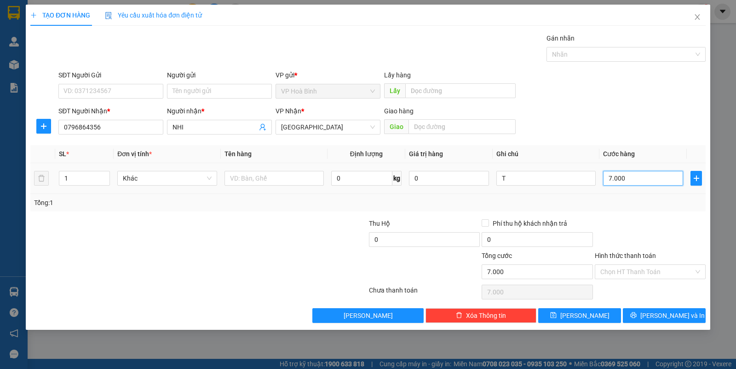
type input "70.000"
click at [634, 269] on input "Hình thức thanh toán" at bounding box center [647, 272] width 93 height 14
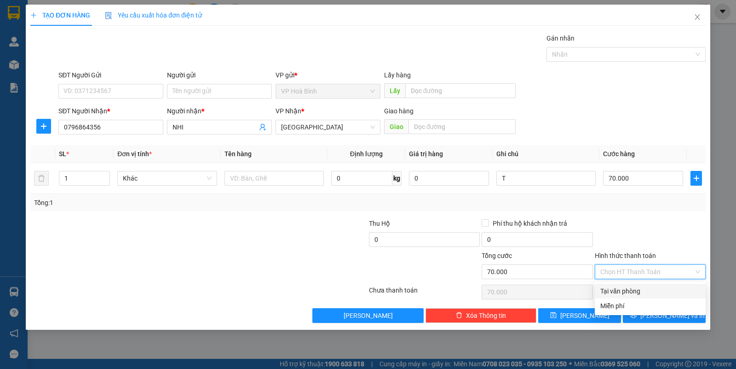
click at [642, 290] on div "Tại văn phòng" at bounding box center [651, 291] width 100 height 10
type input "0"
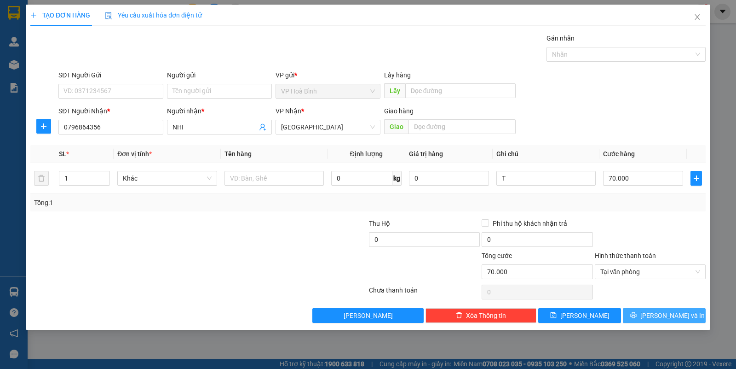
click at [657, 320] on span "[PERSON_NAME] và In" at bounding box center [673, 315] width 64 height 10
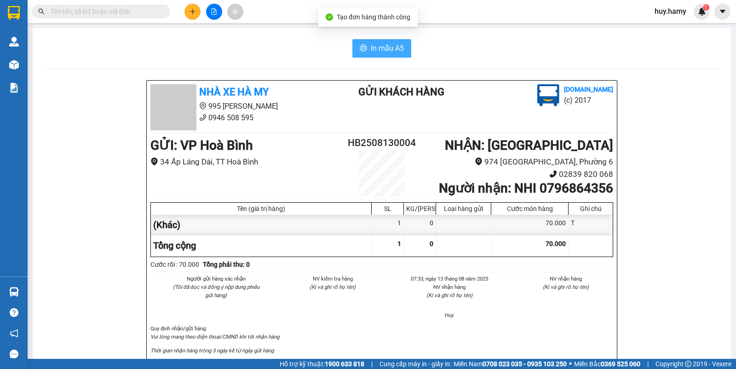
click at [379, 46] on span "In mẫu A5" at bounding box center [387, 48] width 33 height 12
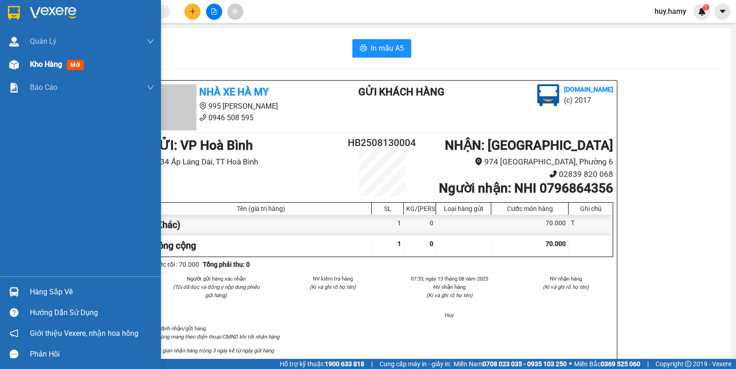
click at [40, 68] on span "Kho hàng" at bounding box center [46, 64] width 32 height 9
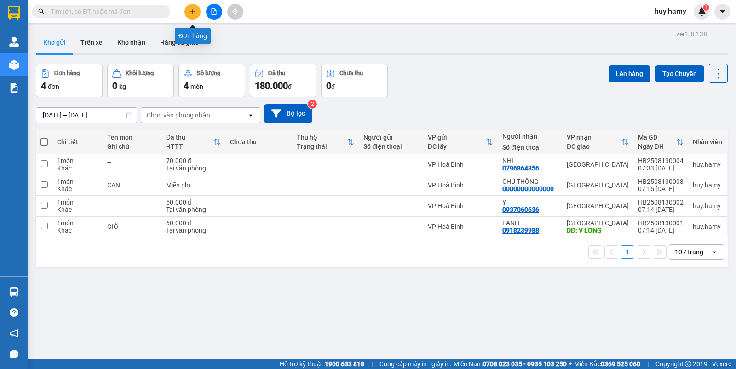
click at [190, 15] on button at bounding box center [193, 12] width 16 height 16
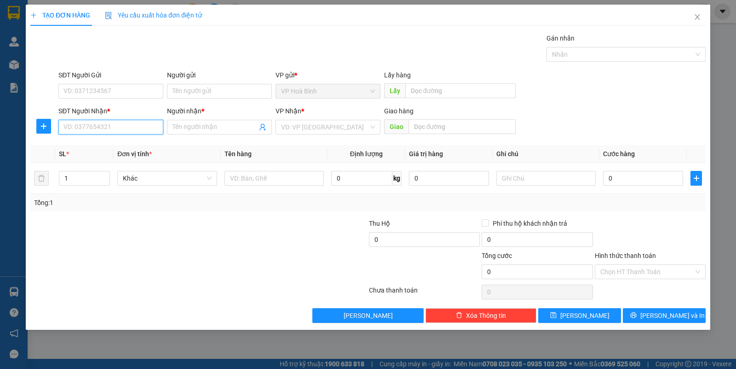
click at [121, 127] on input "SĐT Người Nhận *" at bounding box center [110, 127] width 105 height 15
type input "0908018940"
click at [102, 141] on div "0908018940 - BÌNH" at bounding box center [111, 146] width 94 height 10
type input "BÌNH"
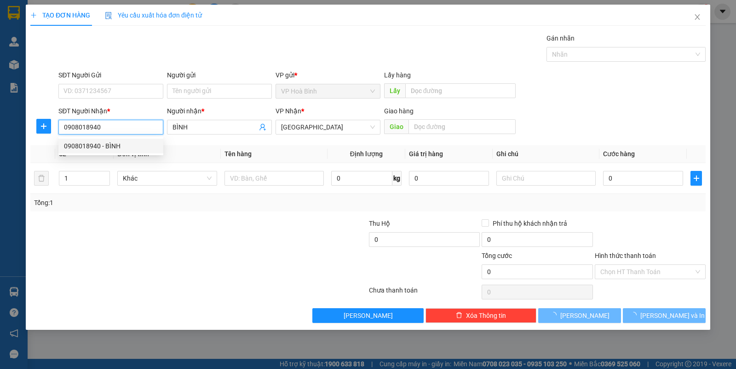
type input "40.000"
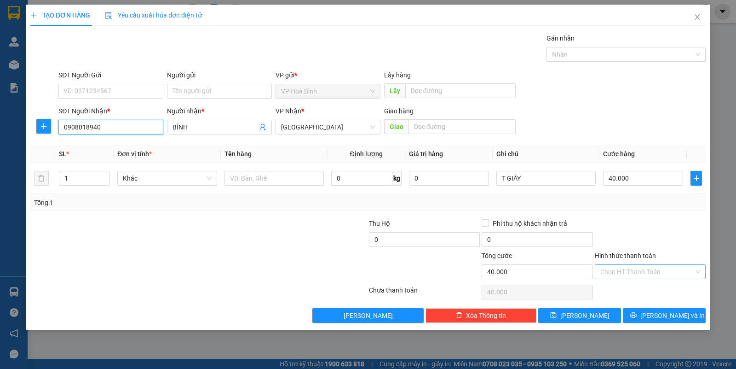
type input "0908018940"
click at [636, 270] on input "Hình thức thanh toán" at bounding box center [647, 272] width 93 height 14
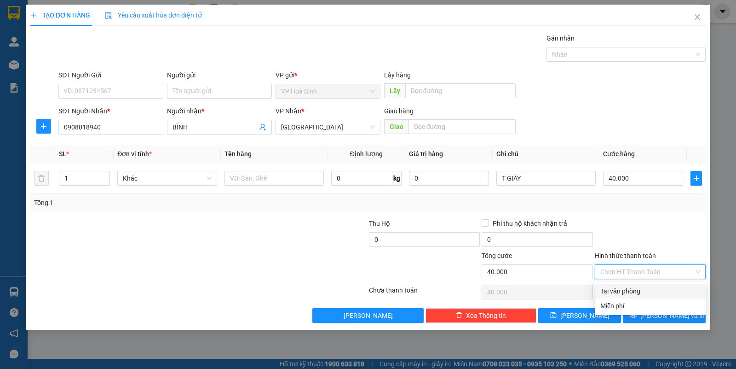
click at [642, 288] on div "Tại văn phòng" at bounding box center [651, 291] width 100 height 10
type input "0"
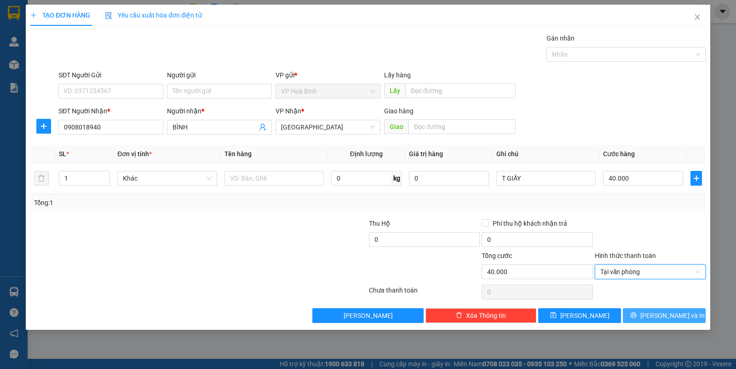
click at [646, 321] on button "[PERSON_NAME] và In" at bounding box center [664, 315] width 83 height 15
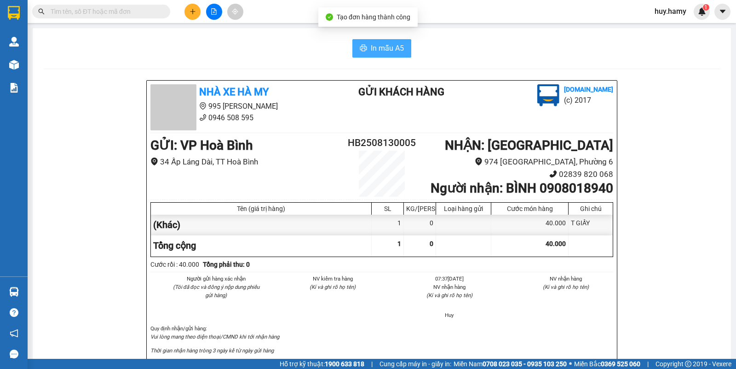
click at [371, 47] on span "In mẫu A5" at bounding box center [387, 48] width 33 height 12
click at [192, 13] on icon "plus" at bounding box center [193, 11] width 6 height 6
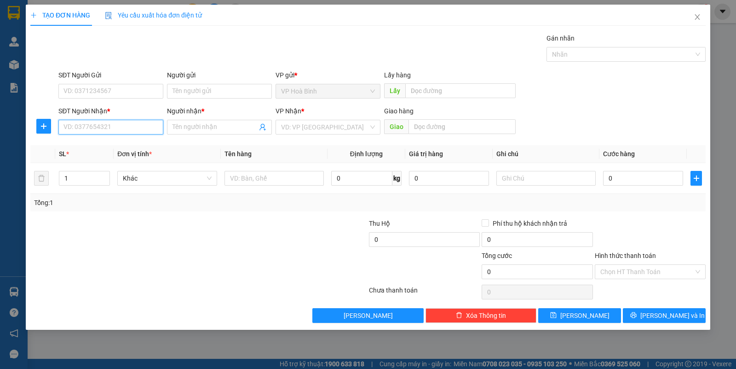
click at [104, 129] on input "SĐT Người Nhận *" at bounding box center [110, 127] width 105 height 15
type input "0863024394"
click at [209, 127] on input "Người nhận *" at bounding box center [215, 127] width 85 height 10
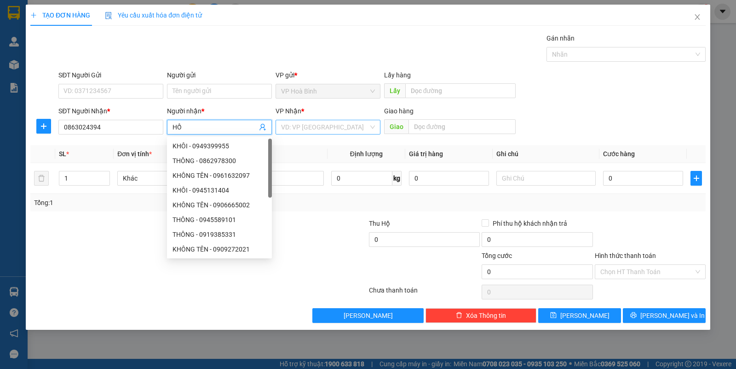
type input "HỒ"
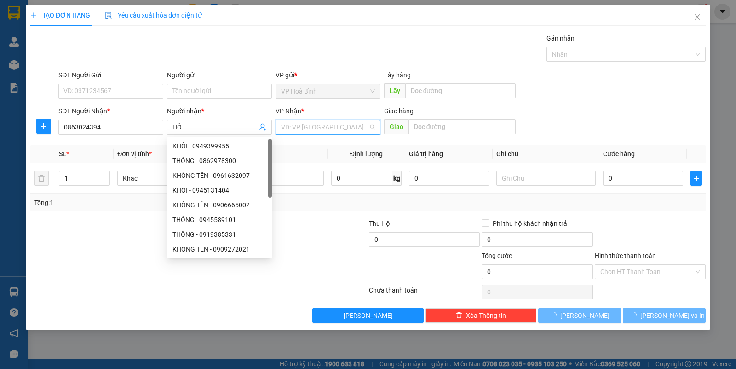
click at [305, 125] on input "search" at bounding box center [324, 127] width 87 height 14
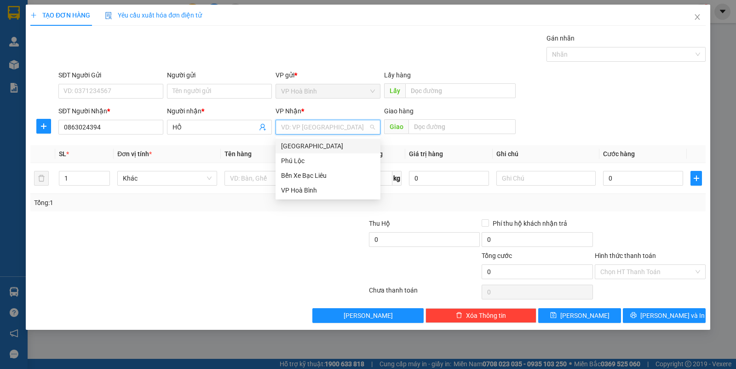
click at [305, 142] on div "[GEOGRAPHIC_DATA]" at bounding box center [328, 146] width 94 height 10
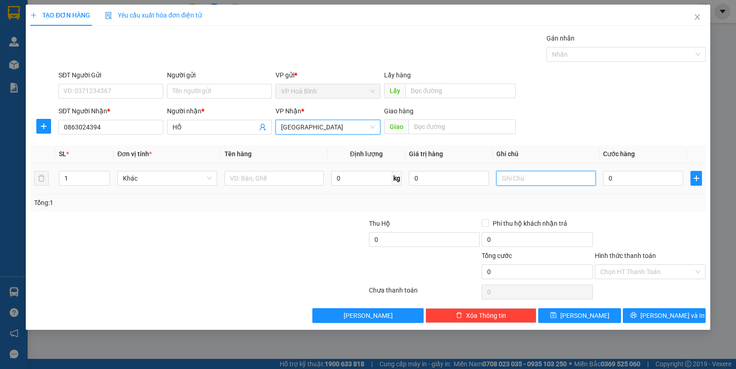
click at [506, 173] on input "text" at bounding box center [546, 178] width 99 height 15
type input "T"
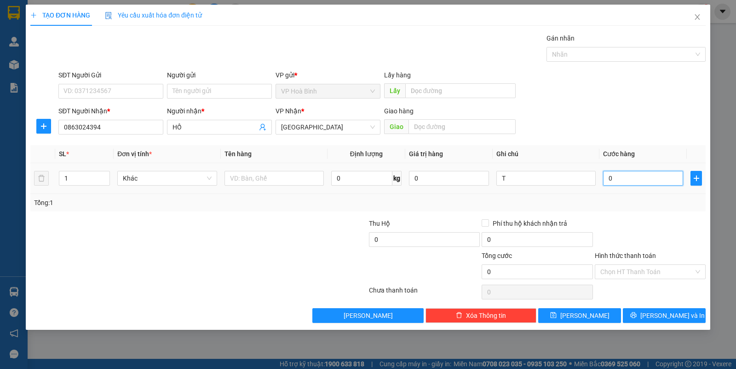
click at [627, 175] on input "0" at bounding box center [643, 178] width 80 height 15
type input "5"
type input "50"
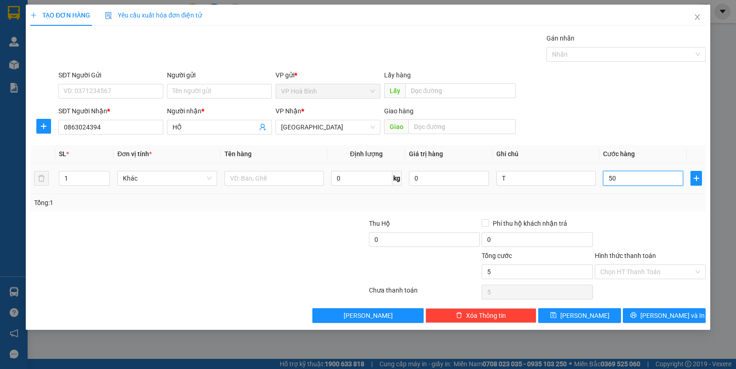
type input "50"
type input "500"
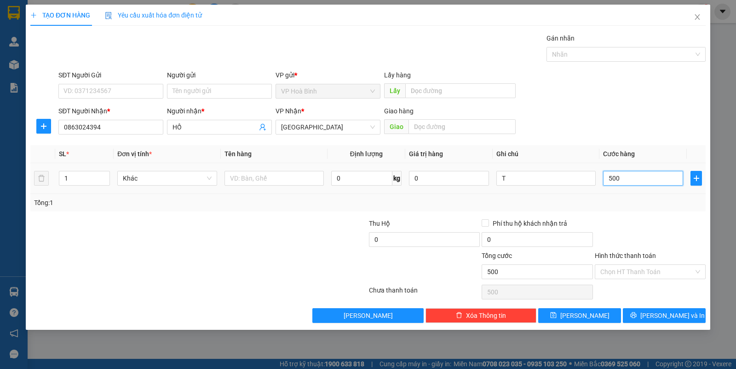
type input "5.000"
type input "50.000"
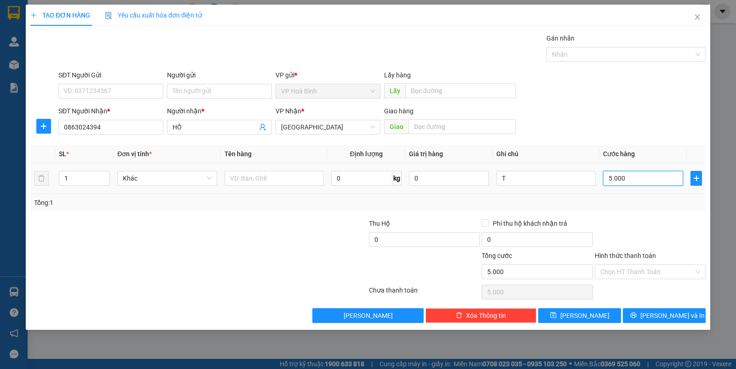
type input "50.000"
click at [637, 270] on input "Hình thức thanh toán" at bounding box center [647, 272] width 93 height 14
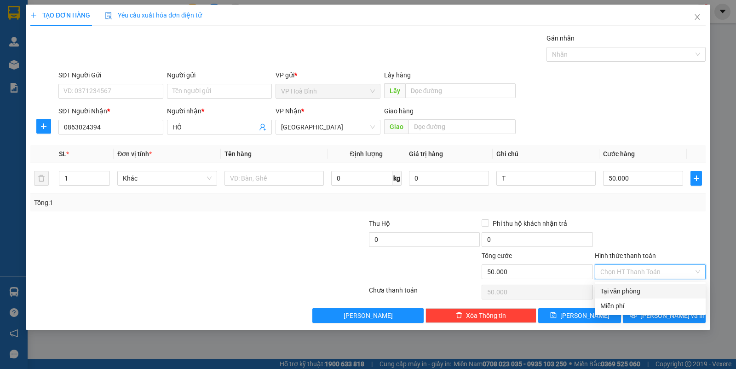
click at [637, 283] on div "Tại văn phòng" at bounding box center [650, 290] width 111 height 15
type input "0"
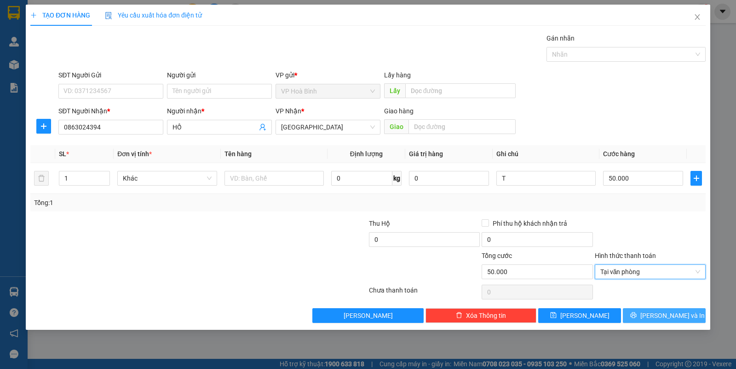
click at [639, 314] on button "[PERSON_NAME] và In" at bounding box center [664, 315] width 83 height 15
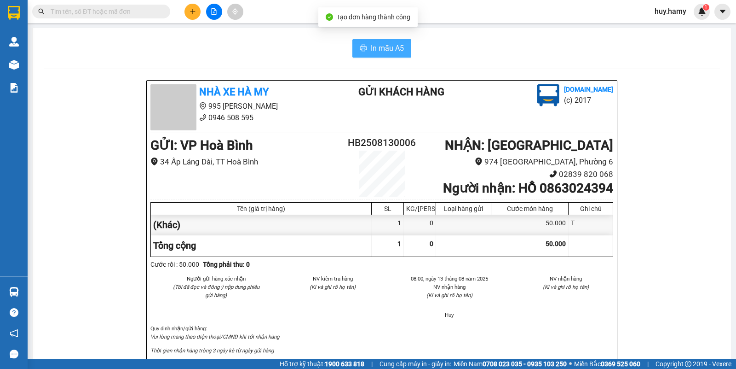
click at [371, 52] on span "In mẫu A5" at bounding box center [387, 48] width 33 height 12
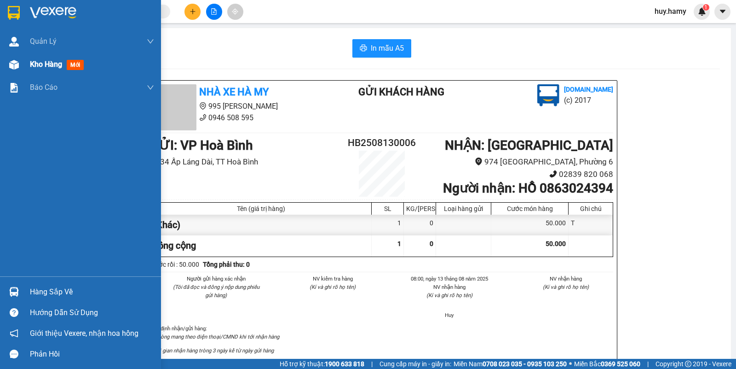
click at [40, 70] on div "Kho hàng mới" at bounding box center [92, 64] width 124 height 23
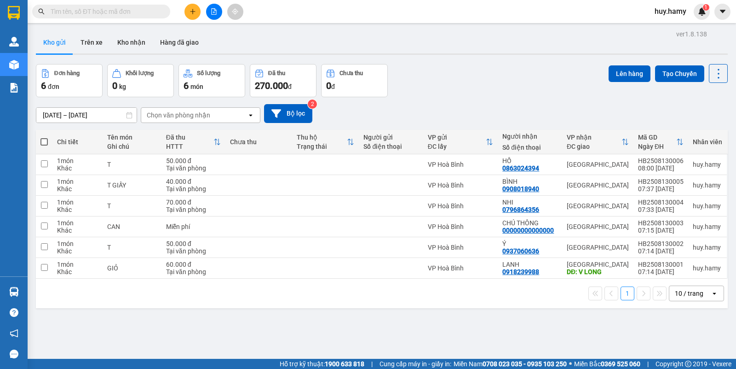
click at [61, 40] on button "Kho gửi" at bounding box center [54, 42] width 37 height 22
click at [46, 143] on span at bounding box center [43, 141] width 7 height 7
click at [44, 137] on input "checkbox" at bounding box center [44, 137] width 0 height 0
checkbox input "true"
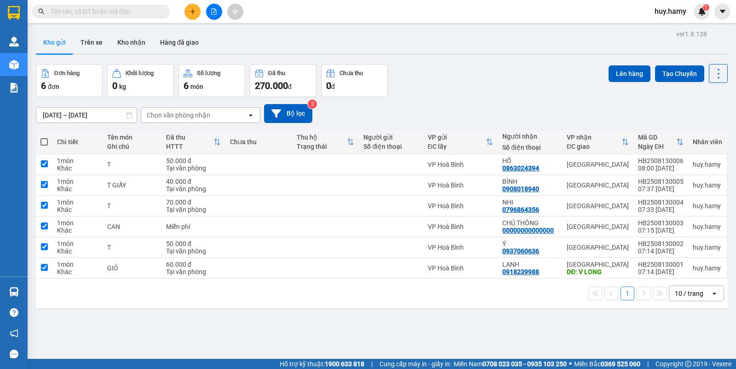
checkbox input "true"
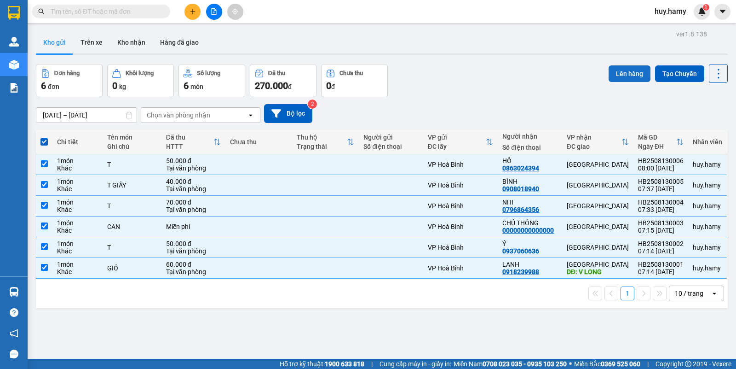
click at [627, 69] on button "Lên hàng" at bounding box center [630, 73] width 42 height 17
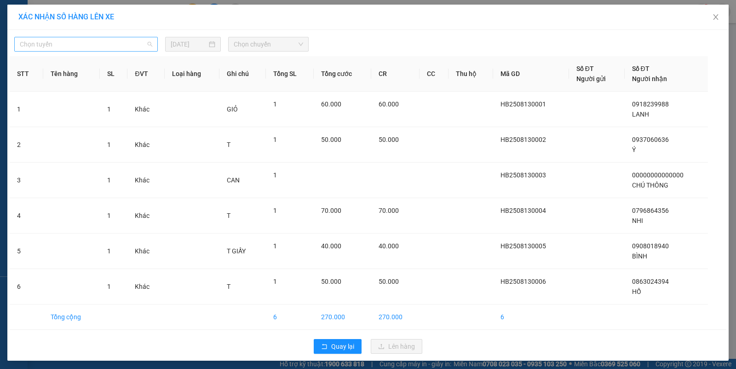
drag, startPoint x: 116, startPoint y: 40, endPoint x: 75, endPoint y: 86, distance: 61.6
click at [116, 44] on span "Chọn tuyến" at bounding box center [86, 44] width 133 height 14
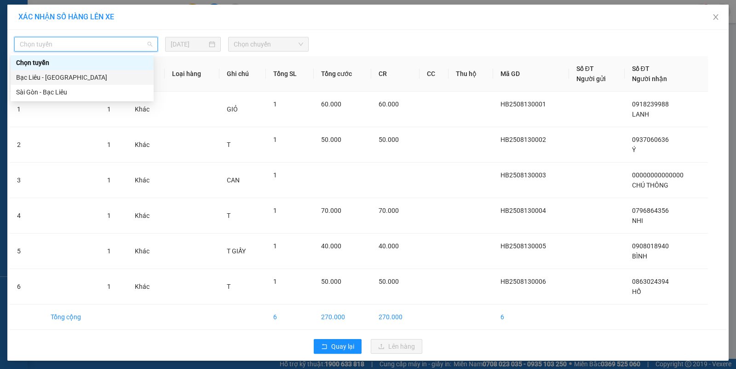
click at [79, 72] on div "Bạc Liêu - [GEOGRAPHIC_DATA]" at bounding box center [82, 77] width 132 height 10
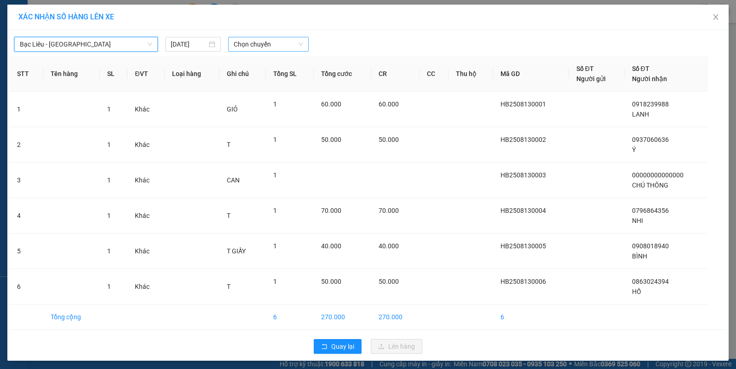
click at [260, 45] on span "Chọn chuyến" at bounding box center [268, 44] width 69 height 14
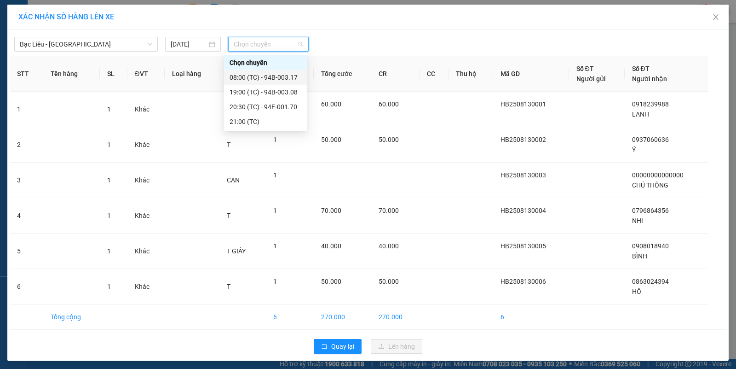
click at [287, 76] on div "08:00 (TC) - 94B-003.17" at bounding box center [266, 77] width 72 height 10
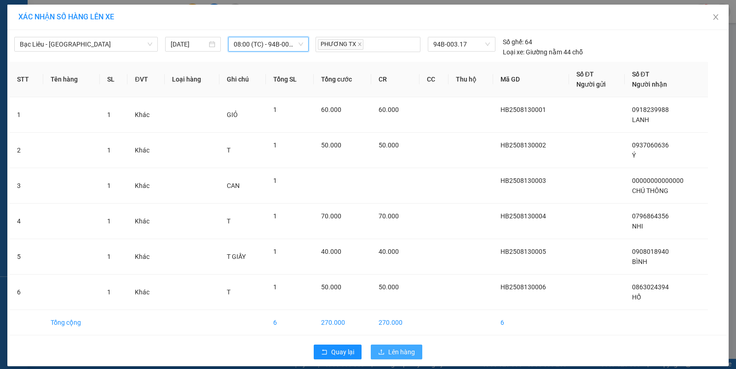
click at [395, 349] on span "Lên hàng" at bounding box center [401, 352] width 27 height 10
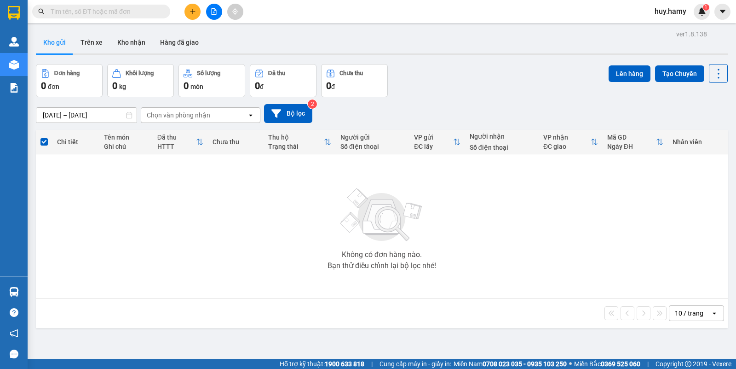
click at [127, 13] on input "text" at bounding box center [105, 11] width 109 height 10
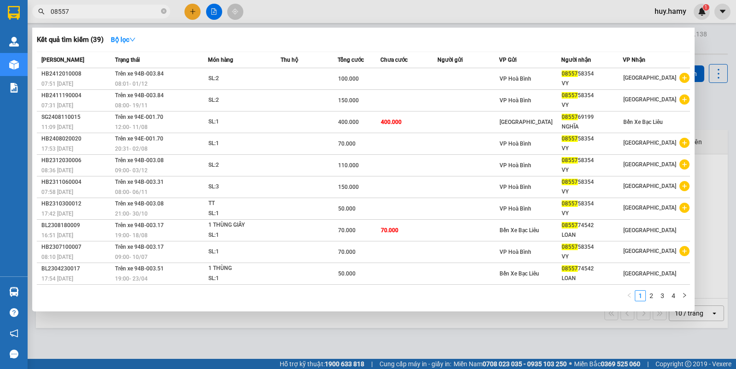
type input "08557"
click at [208, 10] on div at bounding box center [368, 184] width 736 height 369
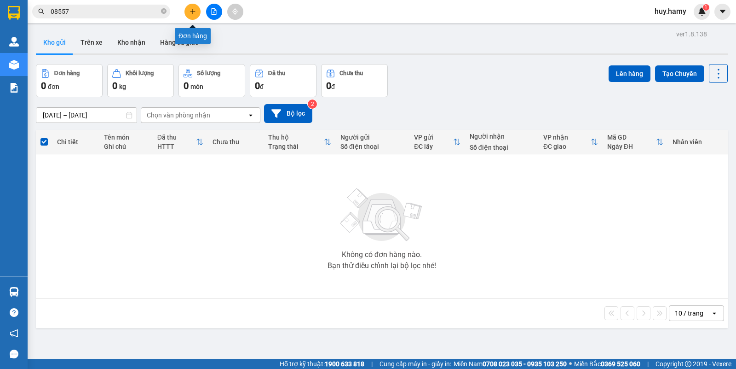
click at [196, 10] on button at bounding box center [193, 12] width 16 height 16
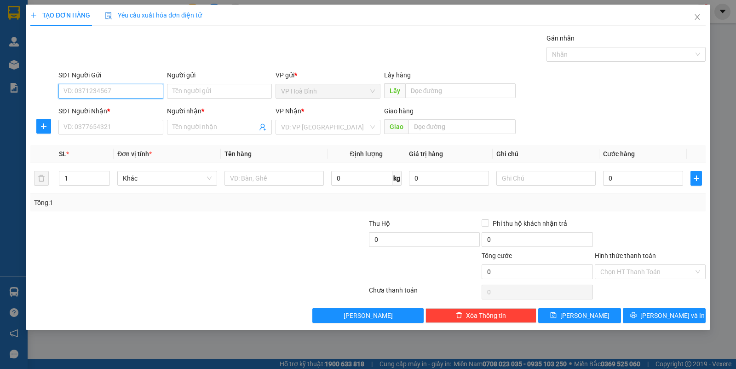
click at [116, 92] on input "SĐT Người Gửi" at bounding box center [110, 91] width 105 height 15
type input "0855758354"
click at [76, 122] on input "SĐT Người Nhận *" at bounding box center [110, 127] width 105 height 15
click at [96, 129] on input "SĐT Người Nhận *" at bounding box center [110, 127] width 105 height 15
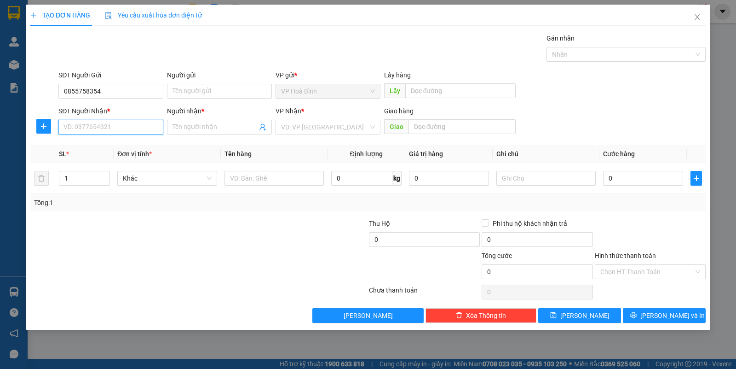
click at [96, 129] on input "SĐT Người Nhận *" at bounding box center [110, 127] width 105 height 15
click at [188, 127] on input "Người nhận *" at bounding box center [215, 127] width 85 height 10
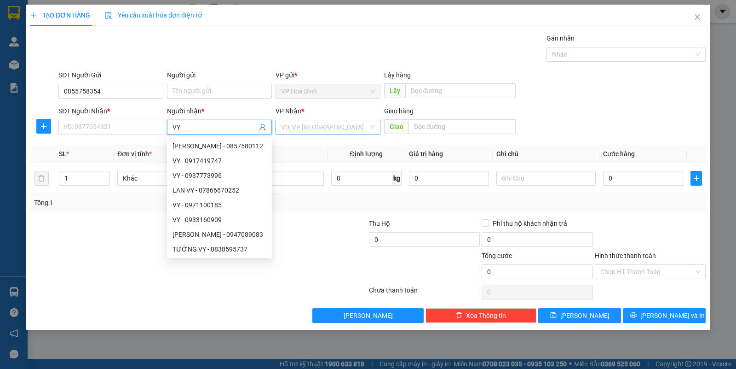
type input "VY"
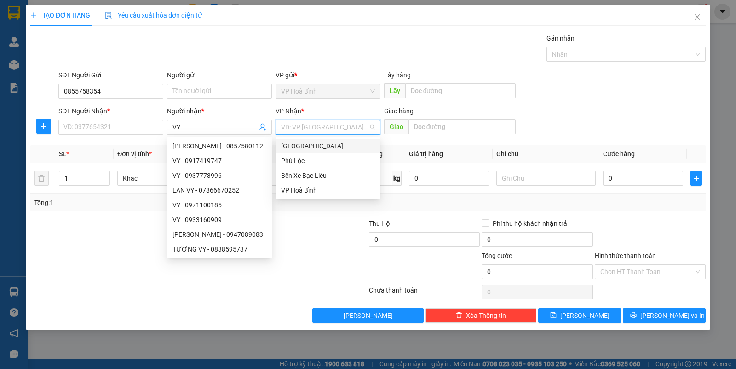
click at [313, 130] on input "search" at bounding box center [324, 127] width 87 height 14
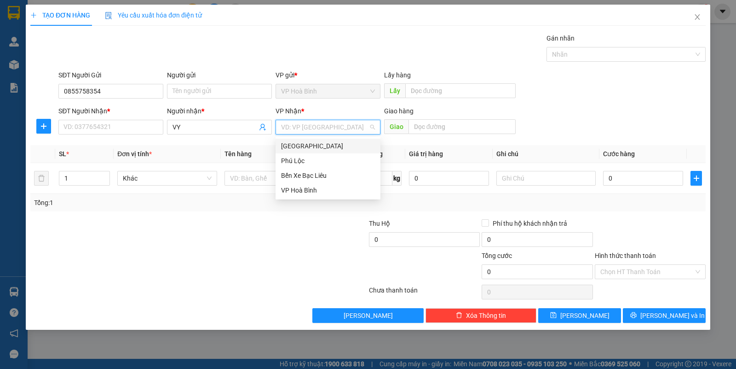
click at [298, 148] on div "[GEOGRAPHIC_DATA]" at bounding box center [328, 146] width 94 height 10
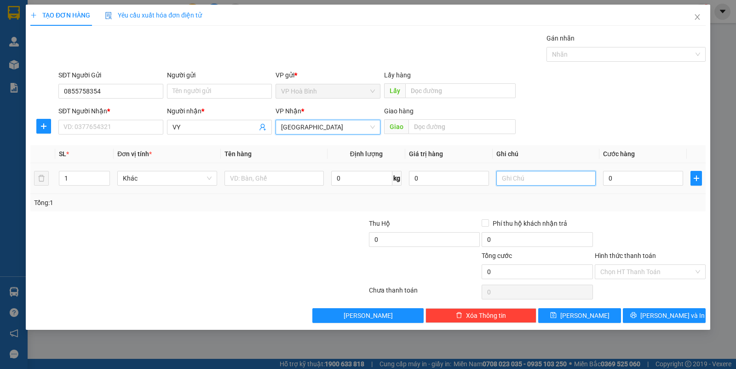
click at [518, 180] on input "text" at bounding box center [546, 178] width 99 height 15
type input "1 GIẤY TỜ"
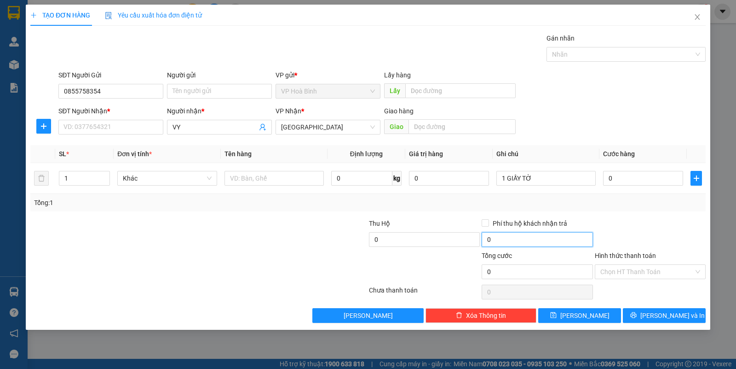
click at [505, 245] on input "0" at bounding box center [537, 239] width 111 height 15
click at [511, 274] on input "0" at bounding box center [537, 271] width 111 height 15
click at [513, 228] on span "Phí thu hộ khách nhận trả" at bounding box center [530, 223] width 82 height 10
click at [488, 225] on input "Phí thu hộ khách nhận trả" at bounding box center [485, 222] width 6 height 6
click at [510, 231] on div "Phí thu hộ khách nhận trả" at bounding box center [537, 225] width 111 height 14
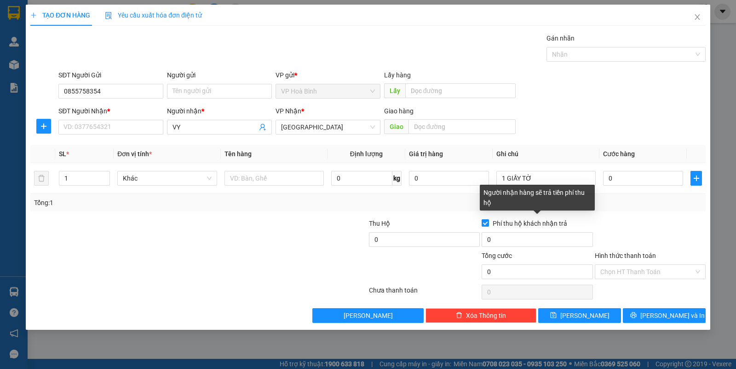
click at [490, 221] on span "Phí thu hộ khách nhận trả" at bounding box center [530, 223] width 82 height 10
click at [488, 221] on input "Phí thu hộ khách nhận trả" at bounding box center [485, 222] width 6 height 6
checkbox input "false"
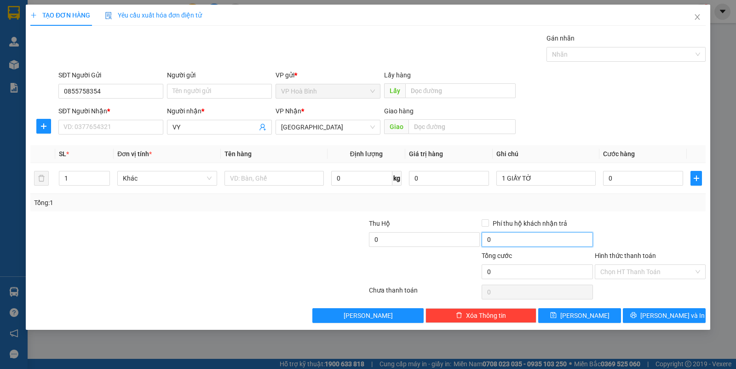
drag, startPoint x: 497, startPoint y: 239, endPoint x: 491, endPoint y: 239, distance: 5.5
click at [495, 240] on input "0" at bounding box center [537, 239] width 111 height 15
type input "50.000"
click at [671, 313] on span "[PERSON_NAME] và In" at bounding box center [673, 315] width 64 height 10
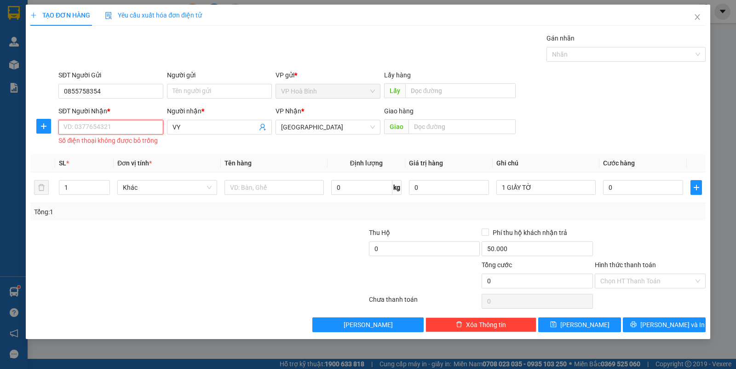
click at [113, 127] on input "SĐT Người Nhận *" at bounding box center [110, 127] width 105 height 15
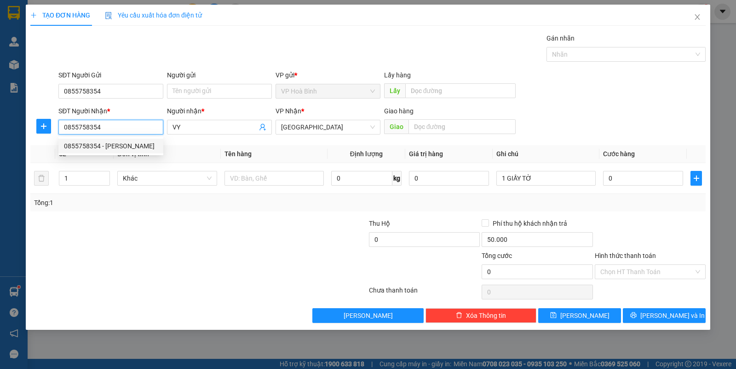
type input "0855758354"
click at [175, 270] on div at bounding box center [142, 266] width 226 height 32
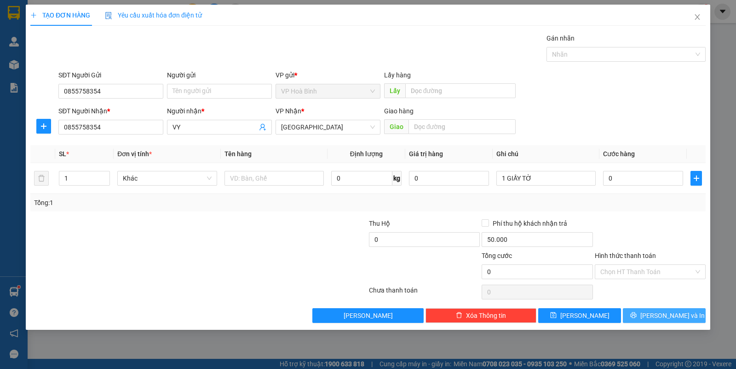
click at [669, 318] on span "[PERSON_NAME] và In" at bounding box center [673, 315] width 64 height 10
click at [509, 268] on input "0" at bounding box center [537, 271] width 111 height 15
click at [502, 276] on input "0" at bounding box center [537, 271] width 111 height 15
click at [505, 274] on input "0" at bounding box center [537, 271] width 111 height 15
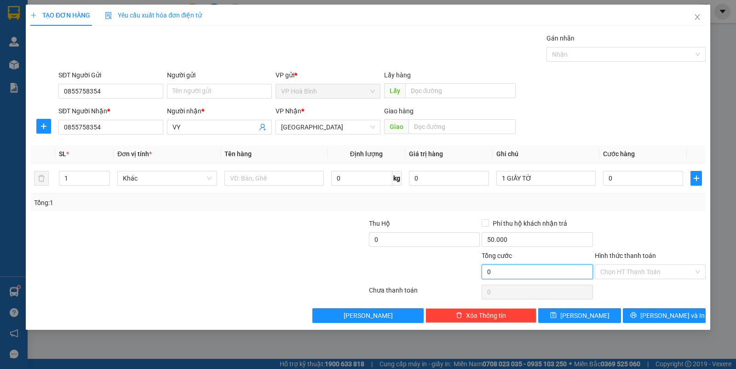
click at [493, 275] on input "0" at bounding box center [537, 271] width 111 height 15
click at [519, 239] on input "50.000" at bounding box center [537, 239] width 111 height 15
type input "0"
click at [536, 269] on input "0" at bounding box center [537, 271] width 111 height 15
drag, startPoint x: 503, startPoint y: 283, endPoint x: 501, endPoint y: 275, distance: 9.0
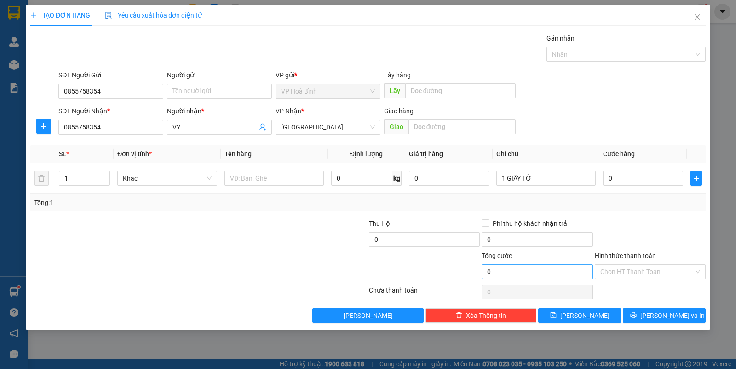
click at [503, 283] on div "0" at bounding box center [537, 292] width 111 height 18
click at [500, 270] on input "0" at bounding box center [537, 271] width 111 height 15
click at [500, 271] on input "0" at bounding box center [537, 271] width 111 height 15
click at [615, 253] on label "Hình thức thanh toán" at bounding box center [625, 255] width 61 height 7
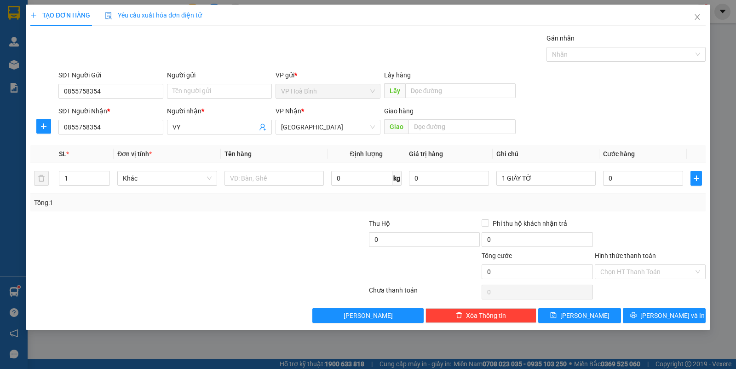
click at [615, 265] on input "Hình thức thanh toán" at bounding box center [647, 272] width 93 height 14
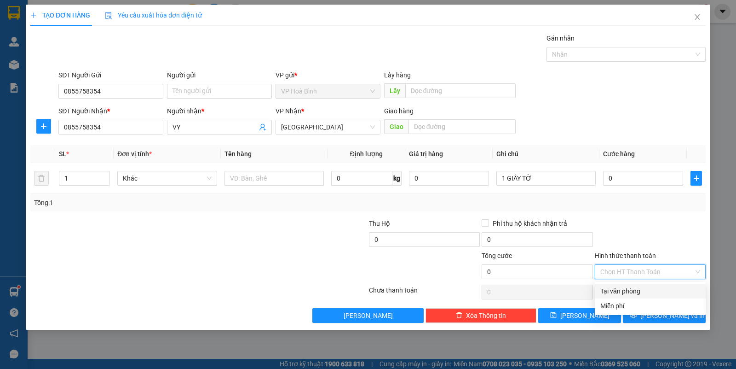
click at [623, 289] on div "Tại văn phòng" at bounding box center [651, 291] width 100 height 10
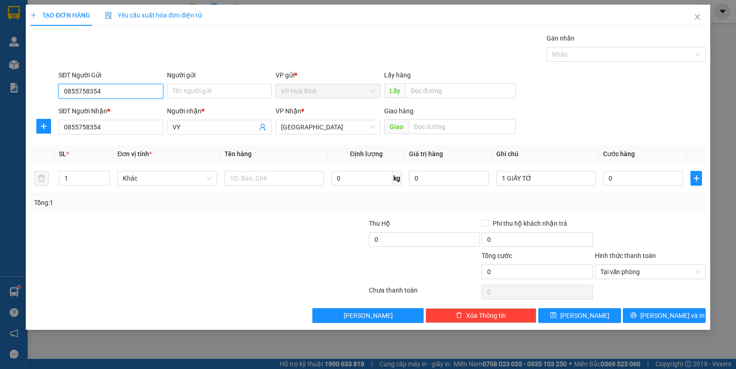
click at [99, 91] on input "0855758354" at bounding box center [110, 91] width 105 height 15
type input "0"
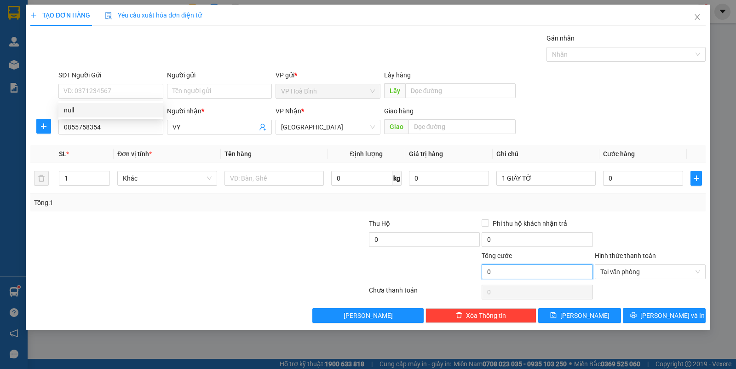
click at [503, 276] on input "0" at bounding box center [537, 271] width 111 height 15
click at [503, 277] on input "0" at bounding box center [537, 271] width 111 height 15
click at [522, 267] on input "0" at bounding box center [537, 271] width 111 height 15
click at [528, 277] on input "0" at bounding box center [537, 271] width 111 height 15
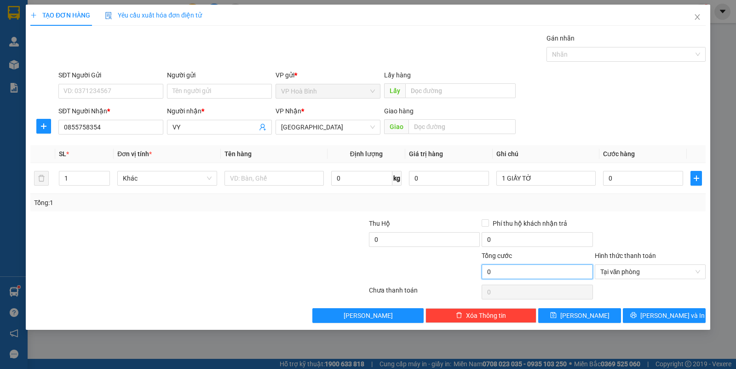
click at [528, 277] on input "0" at bounding box center [537, 271] width 111 height 15
click at [504, 275] on input "0" at bounding box center [537, 271] width 111 height 15
click at [505, 275] on input "0" at bounding box center [537, 271] width 111 height 15
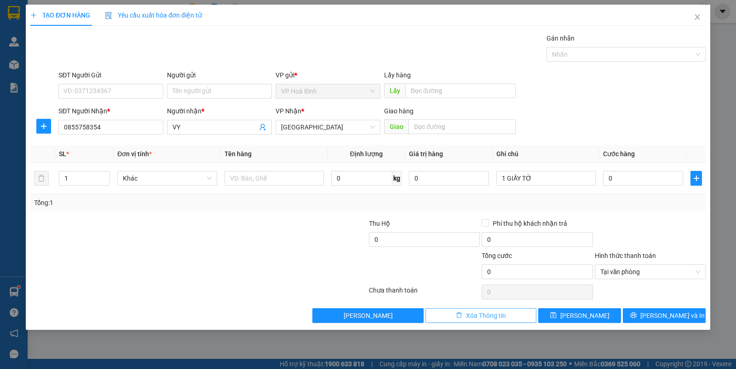
click at [468, 315] on span "Xóa Thông tin" at bounding box center [486, 315] width 40 height 10
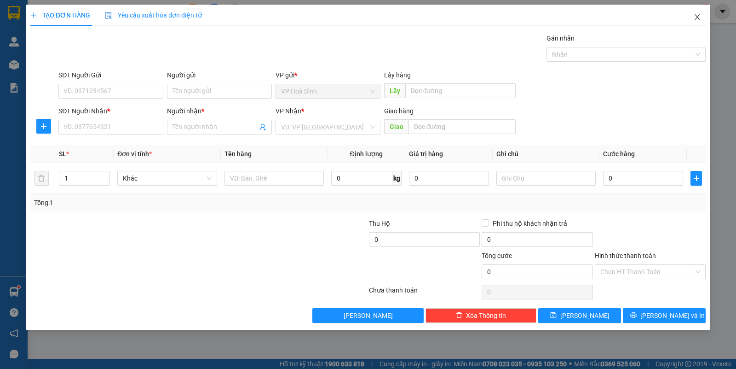
click at [695, 13] on icon "close" at bounding box center [697, 16] width 7 height 7
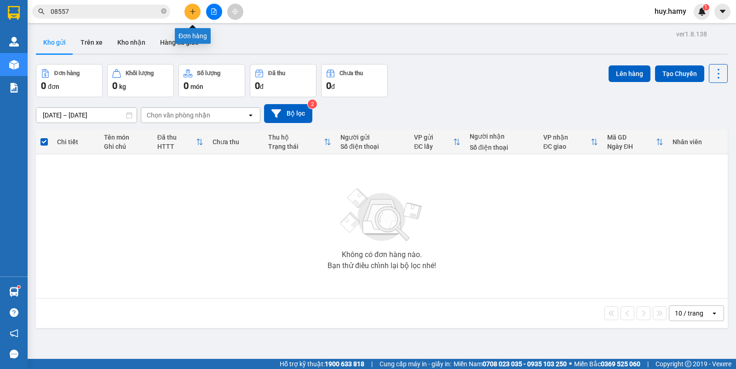
click at [193, 12] on icon "plus" at bounding box center [193, 11] width 6 height 6
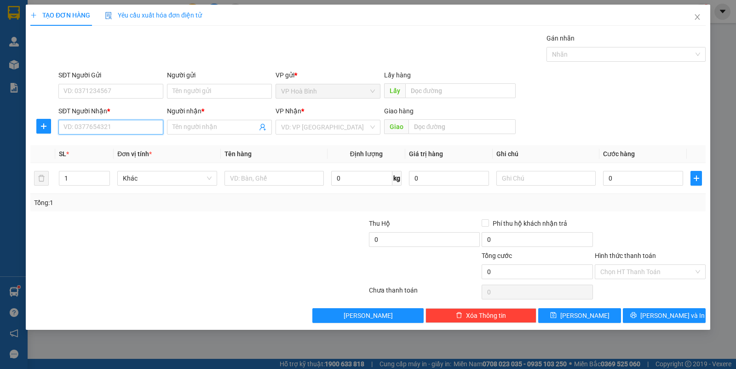
click at [103, 127] on input "SĐT Người Nhận *" at bounding box center [110, 127] width 105 height 15
click at [91, 128] on input "0855" at bounding box center [110, 127] width 105 height 15
click at [100, 150] on div "0855758354 - [PERSON_NAME]" at bounding box center [111, 146] width 94 height 10
type input "0855758354"
type input "VY"
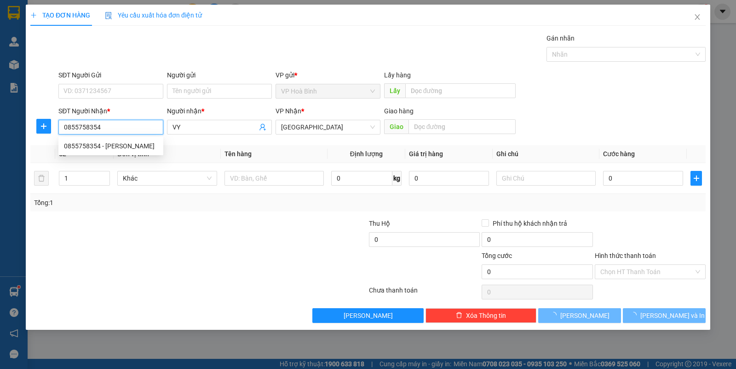
type input "100.000"
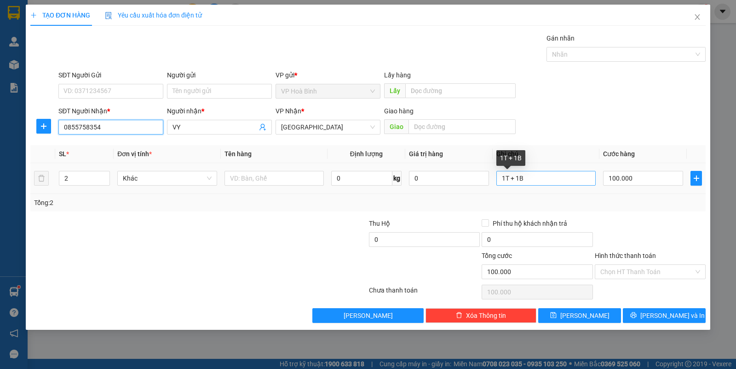
type input "0855758354"
drag, startPoint x: 549, startPoint y: 179, endPoint x: 500, endPoint y: 172, distance: 49.0
click at [503, 183] on input "1T + 1B" at bounding box center [546, 178] width 99 height 15
type input "GIÂY THƠ"
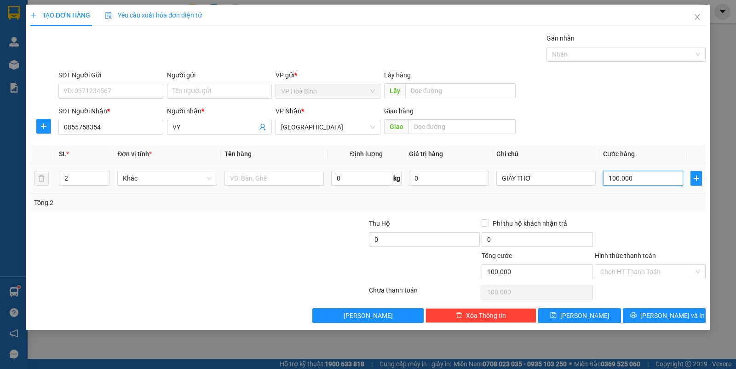
click at [653, 178] on input "100.000" at bounding box center [643, 178] width 80 height 15
type input "5"
type input "50"
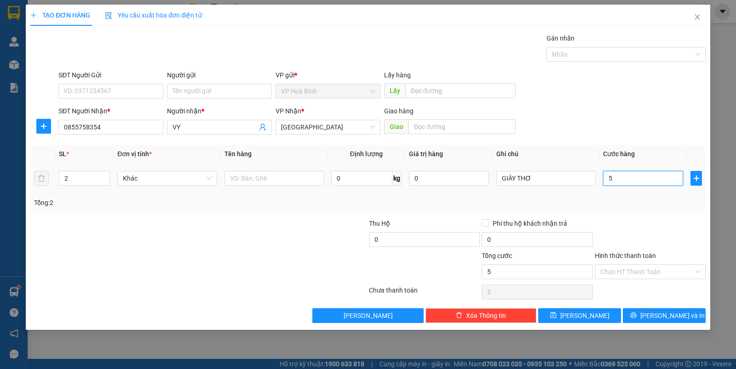
type input "50"
type input "500"
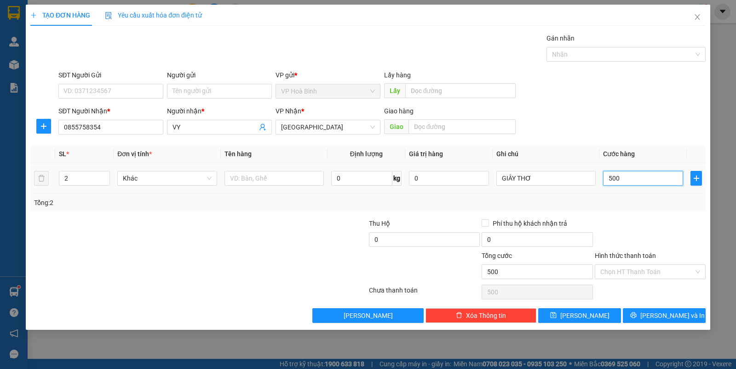
type input "5.000"
type input "50.000"
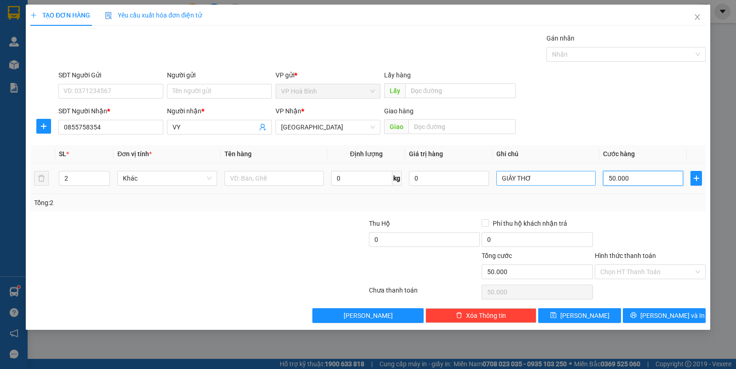
type input "50.000"
click at [546, 183] on input "GIÂY THƠ" at bounding box center [546, 178] width 99 height 15
type input "GIÂY THƠ DAN K KỊP"
click at [627, 272] on input "Hình thức thanh toán" at bounding box center [647, 272] width 93 height 14
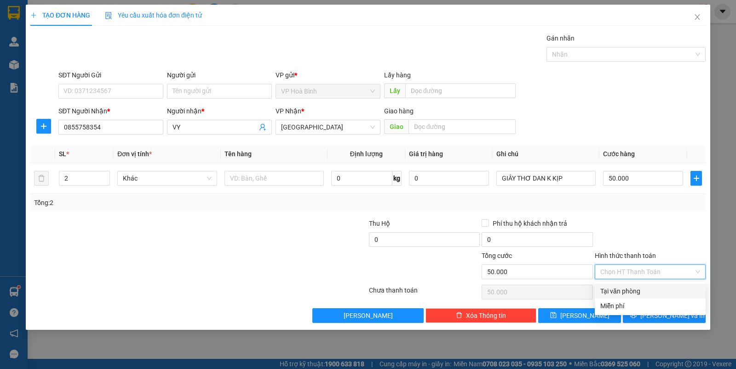
click at [631, 288] on div "Tại văn phòng" at bounding box center [651, 291] width 100 height 10
type input "0"
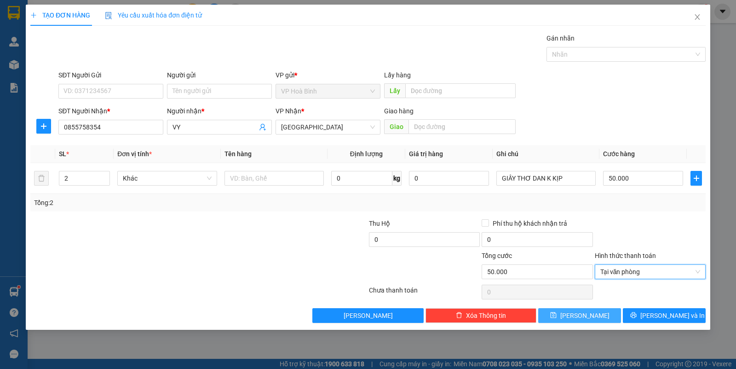
click at [590, 312] on button "[PERSON_NAME]" at bounding box center [579, 315] width 83 height 15
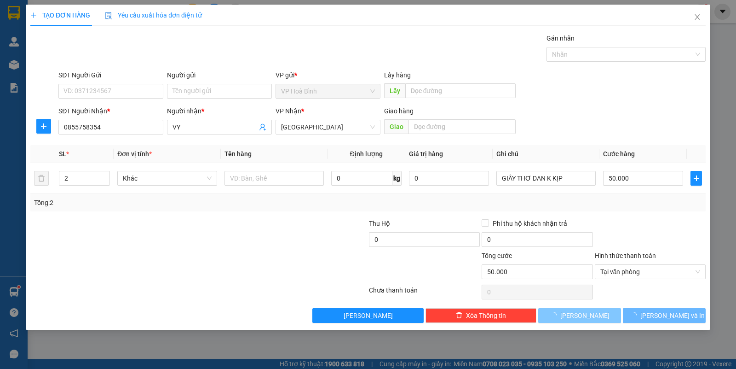
type input "0"
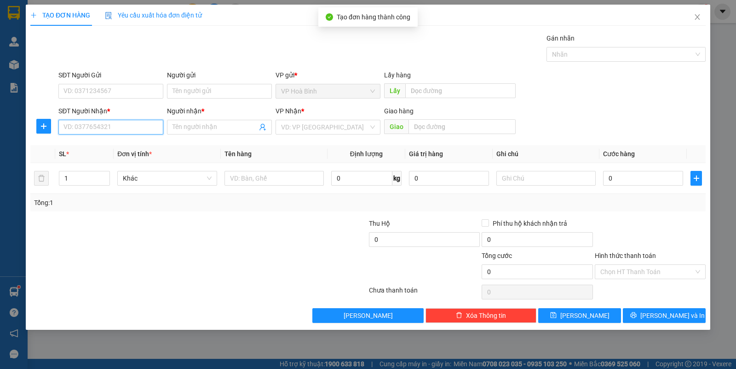
click at [106, 132] on input "SĐT Người Nhận *" at bounding box center [110, 127] width 105 height 15
type input "0356976474"
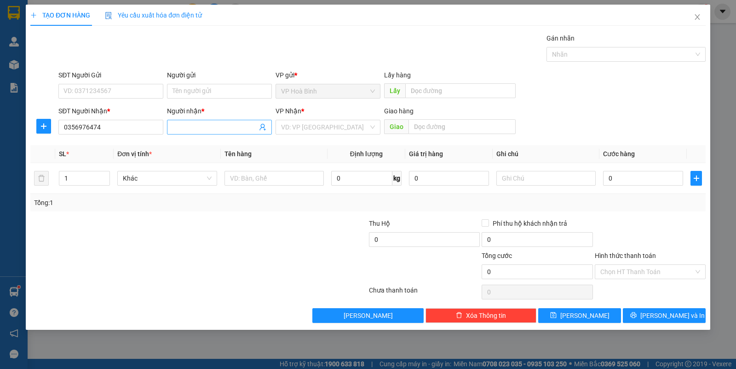
click at [198, 129] on input "Người nhận *" at bounding box center [215, 127] width 85 height 10
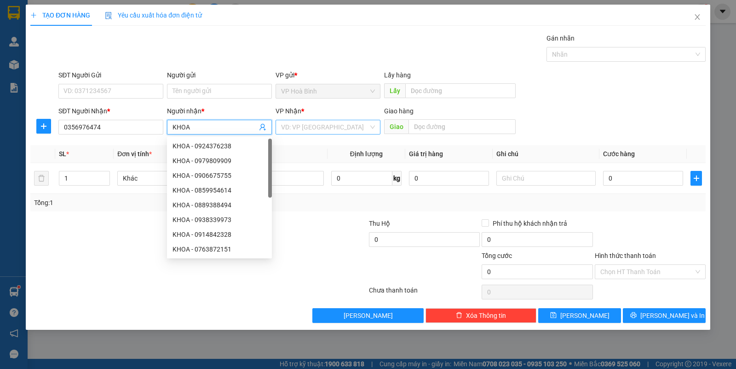
type input "KHOA"
click at [335, 125] on input "search" at bounding box center [324, 127] width 87 height 14
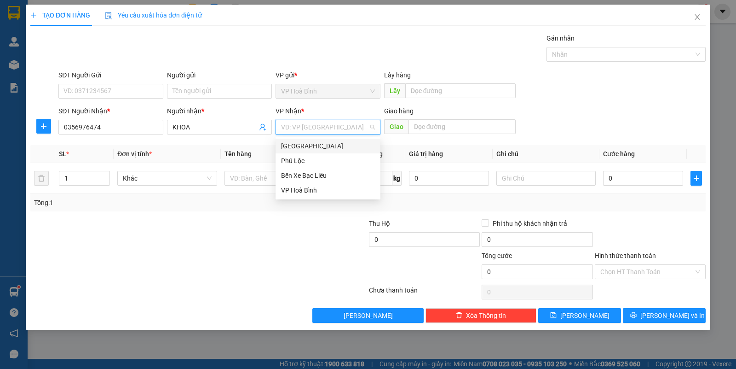
click at [301, 141] on div "[GEOGRAPHIC_DATA]" at bounding box center [328, 146] width 94 height 10
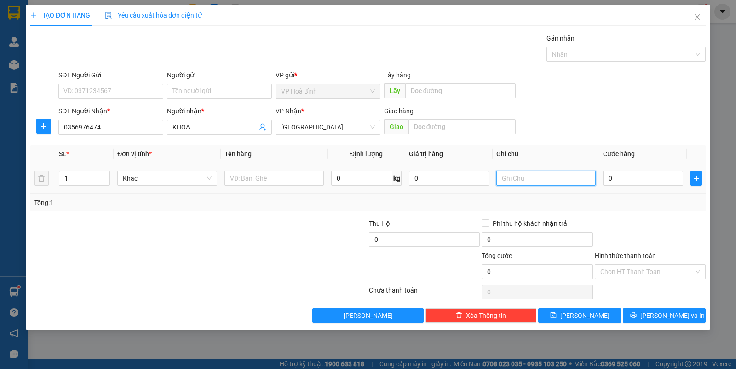
click at [515, 182] on input "text" at bounding box center [546, 178] width 99 height 15
type input "T DÁN K KIP"
click at [616, 185] on input "0" at bounding box center [643, 178] width 80 height 15
type input "4"
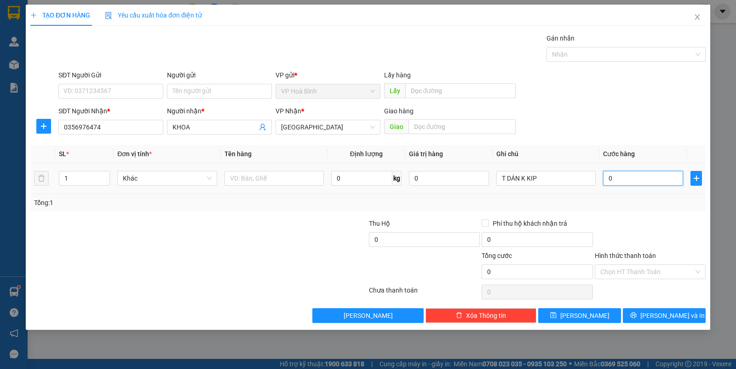
type input "4"
type input "40"
type input "400"
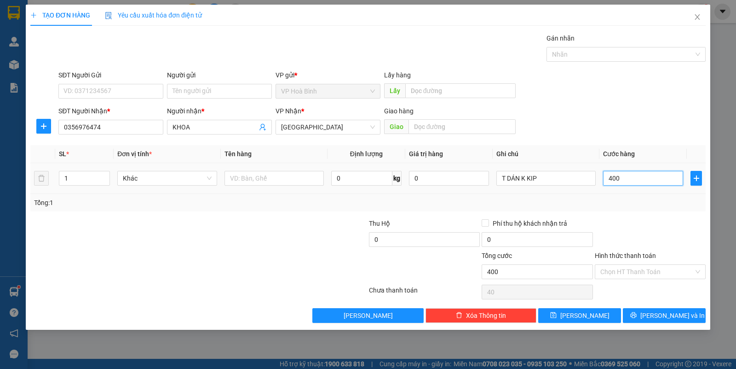
type input "400"
type input "4.000"
type input "40.000"
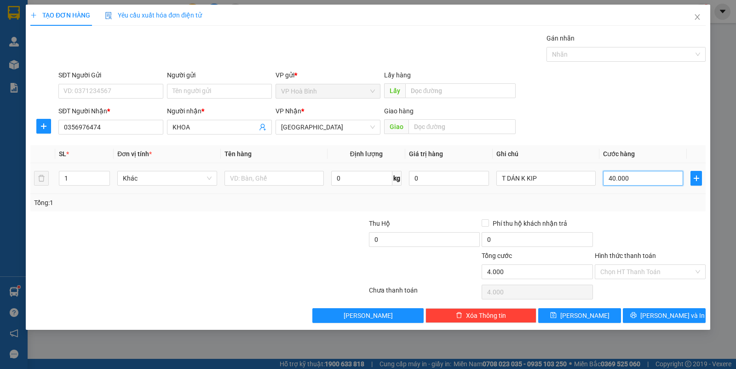
type input "40.000"
drag, startPoint x: 627, startPoint y: 268, endPoint x: 631, endPoint y: 293, distance: 25.6
click at [627, 267] on input "Hình thức thanh toán" at bounding box center [647, 272] width 93 height 14
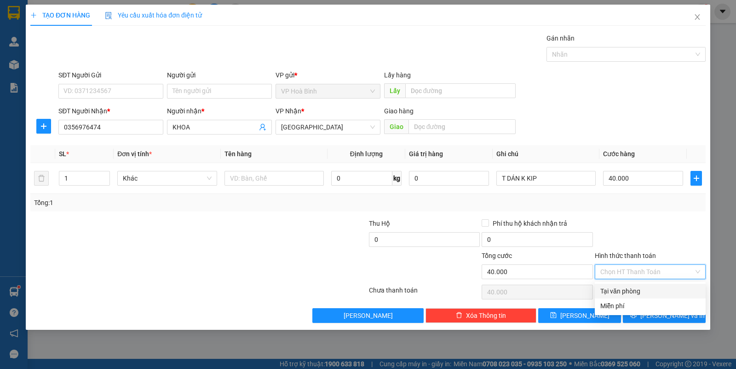
click at [617, 289] on div "Tại văn phòng" at bounding box center [651, 291] width 100 height 10
type input "0"
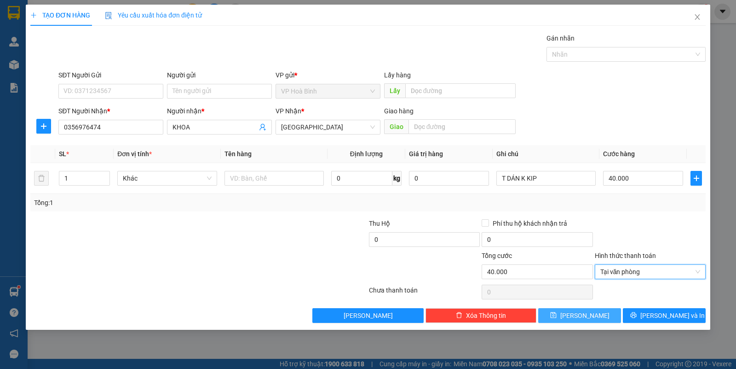
click at [590, 318] on button "[PERSON_NAME]" at bounding box center [579, 315] width 83 height 15
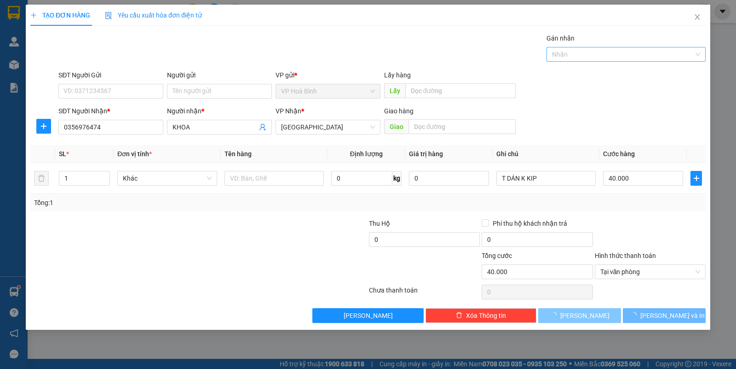
type input "0"
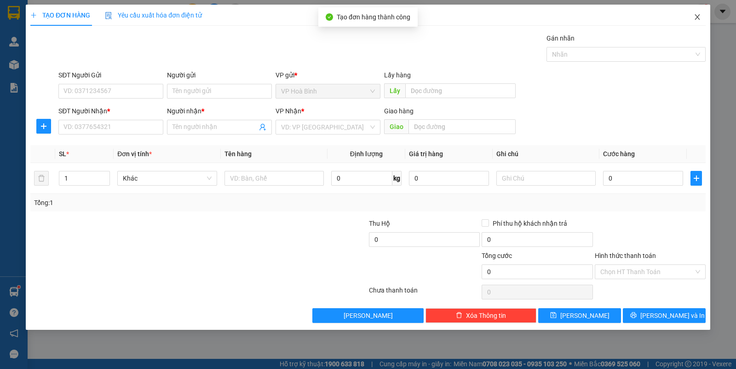
click at [696, 12] on span "Close" at bounding box center [698, 18] width 26 height 26
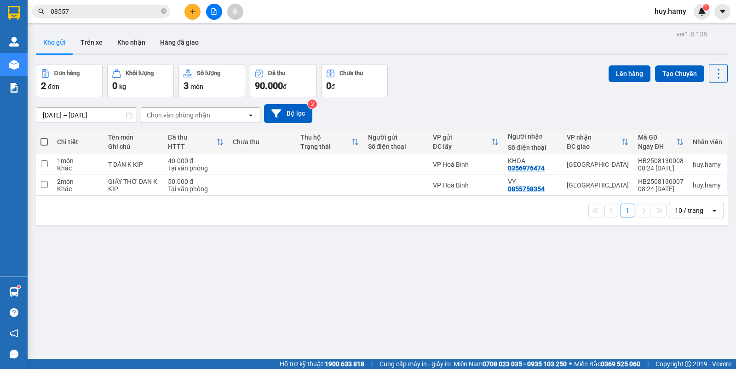
click at [41, 145] on span at bounding box center [43, 141] width 7 height 7
click at [44, 137] on input "checkbox" at bounding box center [44, 137] width 0 height 0
checkbox input "true"
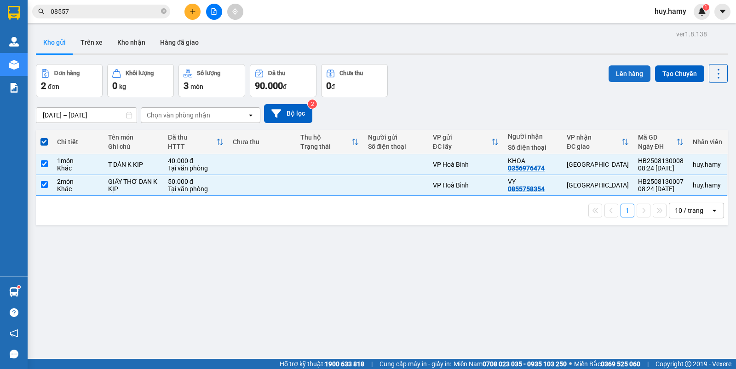
click at [634, 74] on button "Lên hàng" at bounding box center [630, 73] width 42 height 17
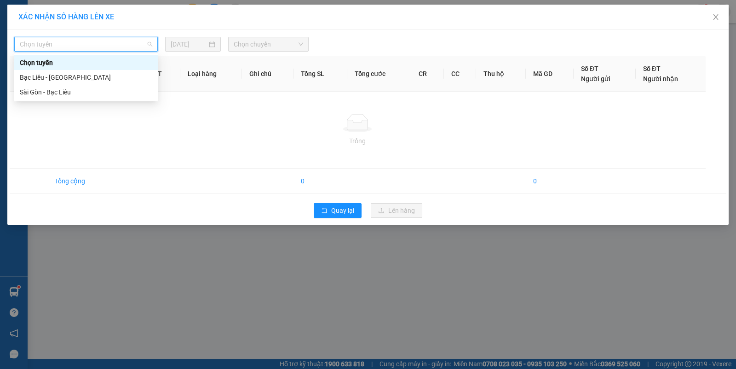
click at [99, 51] on input "search" at bounding box center [83, 44] width 126 height 14
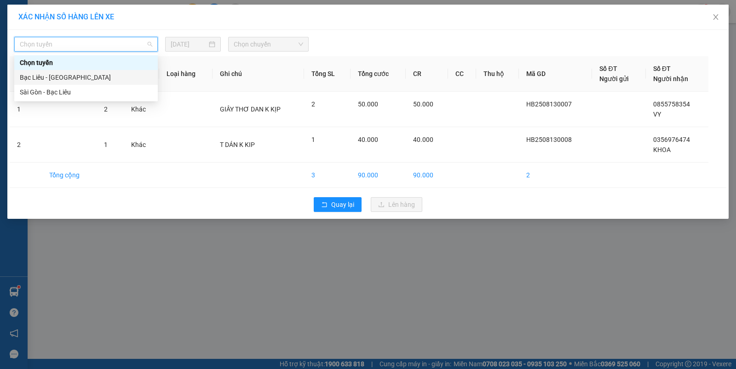
click at [58, 81] on div "Bạc Liêu - [GEOGRAPHIC_DATA]" at bounding box center [86, 77] width 133 height 10
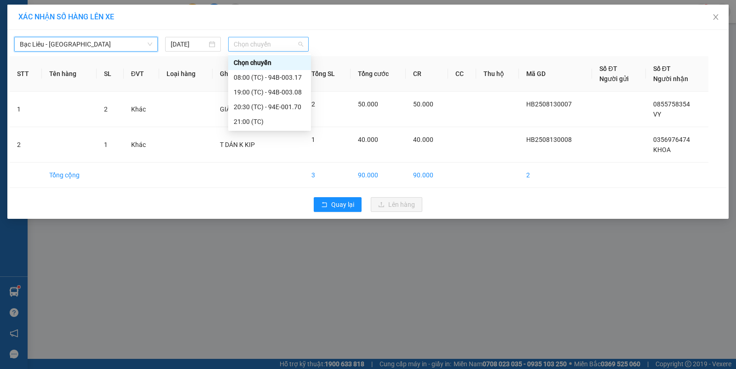
click at [285, 45] on span "Chọn chuyến" at bounding box center [268, 44] width 69 height 14
click at [289, 77] on div "08:00 (TC) - 94B-003.17" at bounding box center [270, 77] width 72 height 10
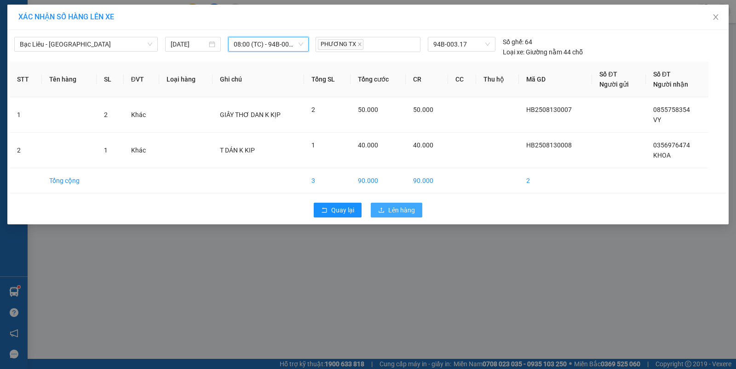
click at [408, 215] on span "Lên hàng" at bounding box center [401, 210] width 27 height 10
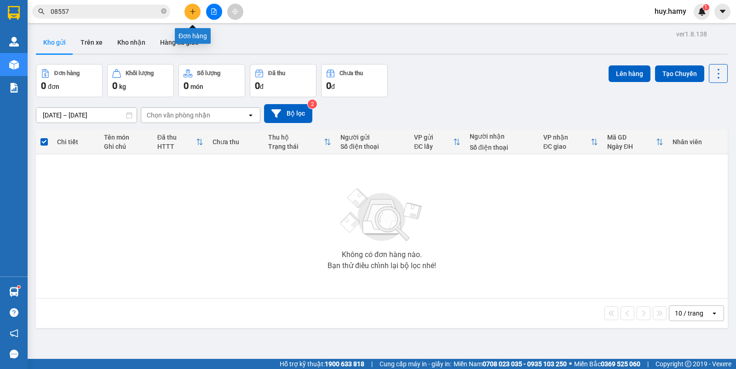
click at [192, 10] on icon "plus" at bounding box center [193, 11] width 6 height 6
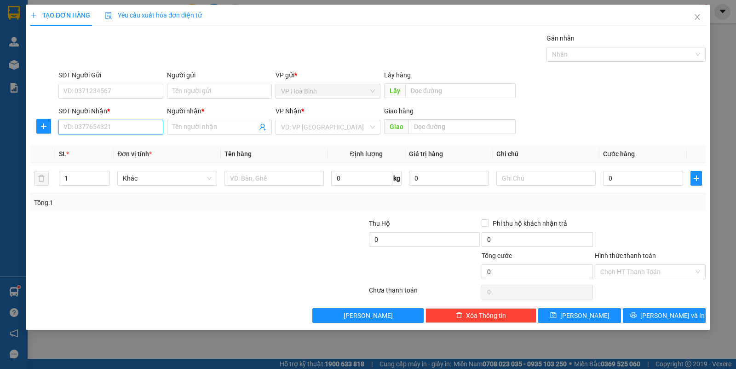
click at [109, 128] on input "SĐT Người Nhận *" at bounding box center [110, 127] width 105 height 15
click at [114, 141] on div "0799699128 - GỌN" at bounding box center [111, 146] width 94 height 10
type input "0799699128"
type input "GỌN"
type input "0799699128"
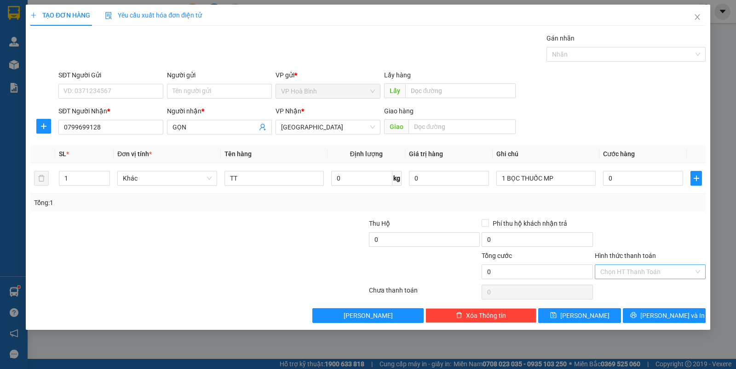
drag, startPoint x: 634, startPoint y: 273, endPoint x: 638, endPoint y: 295, distance: 22.0
click at [635, 275] on input "Hình thức thanh toán" at bounding box center [647, 272] width 93 height 14
click at [619, 304] on div "Miễn phí" at bounding box center [651, 306] width 100 height 10
click at [659, 312] on span "[PERSON_NAME] và In" at bounding box center [673, 315] width 64 height 10
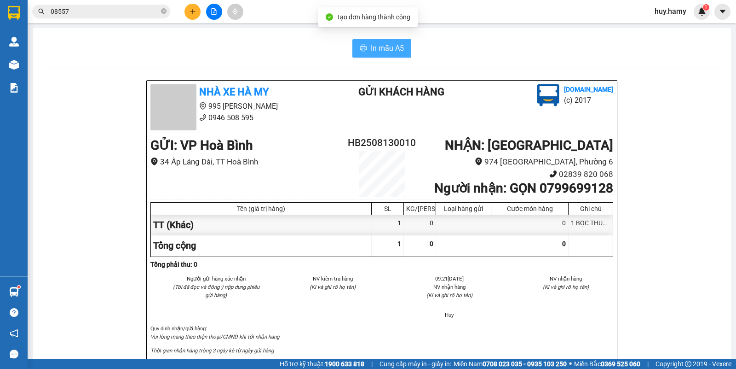
click at [371, 45] on span "In mẫu A5" at bounding box center [387, 48] width 33 height 12
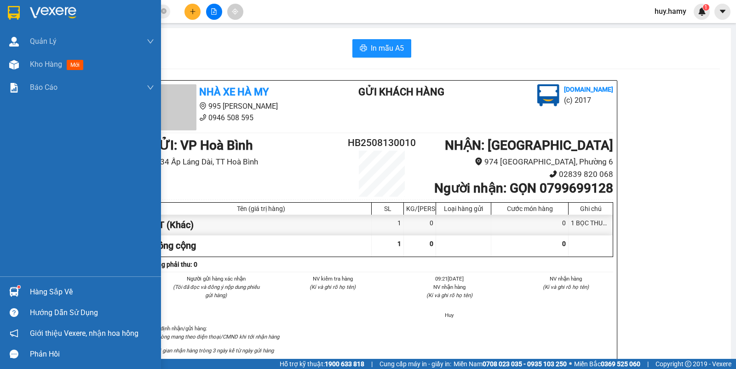
click at [38, 289] on div "Hàng sắp về" at bounding box center [92, 292] width 124 height 14
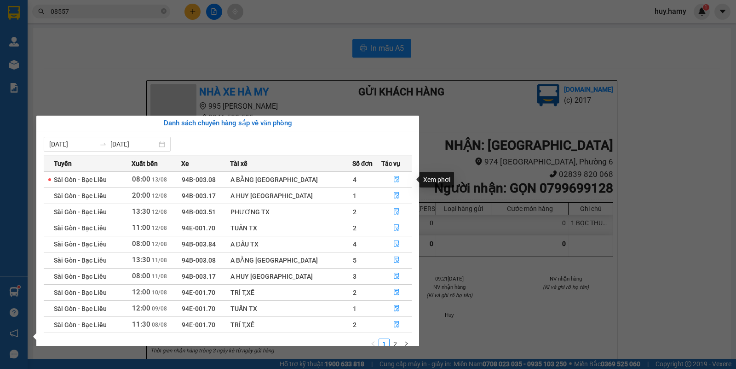
click at [393, 177] on icon "file-done" at bounding box center [396, 179] width 6 height 6
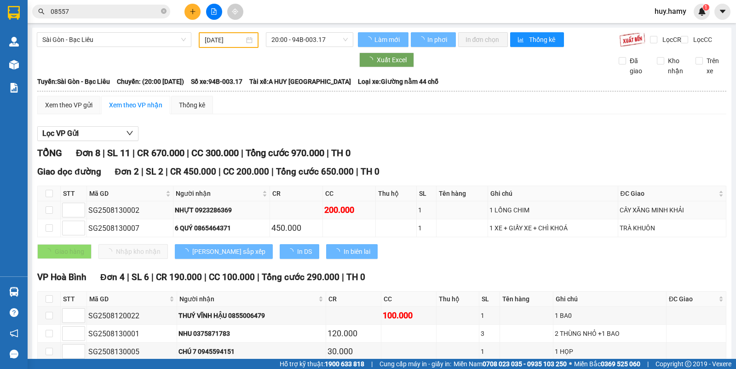
type input "[DATE]"
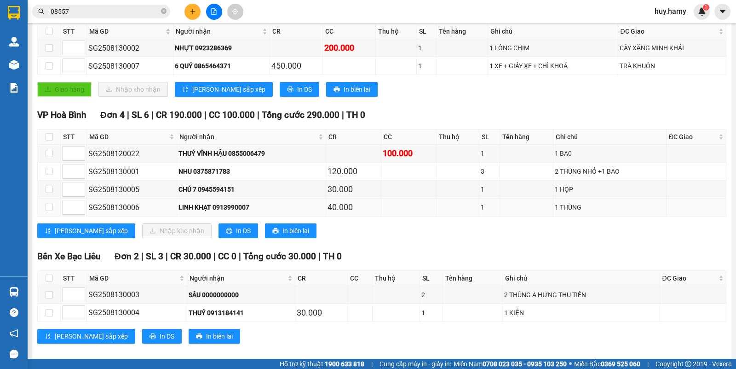
scroll to position [126, 0]
